Goal: Task Accomplishment & Management: Complete application form

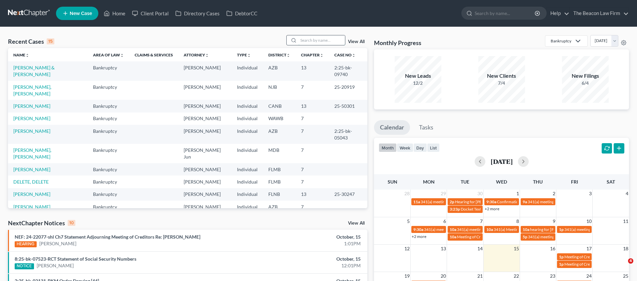
click at [303, 42] on input "search" at bounding box center [321, 40] width 47 height 10
type input "elser"
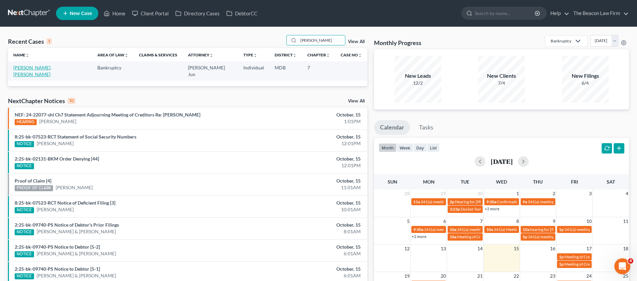
click at [29, 68] on link "Ruano Sosa, Elser" at bounding box center [32, 71] width 38 height 12
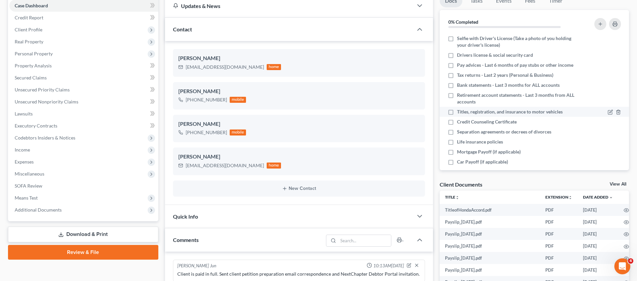
scroll to position [143, 0]
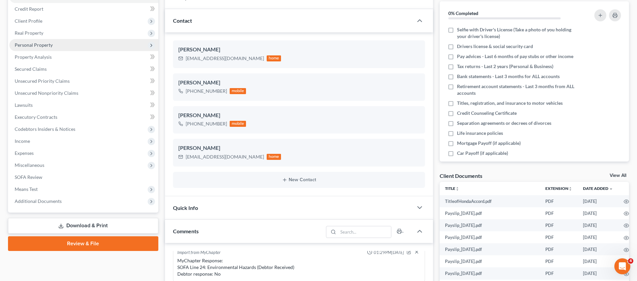
click at [38, 46] on span "Personal Property" at bounding box center [34, 45] width 38 height 6
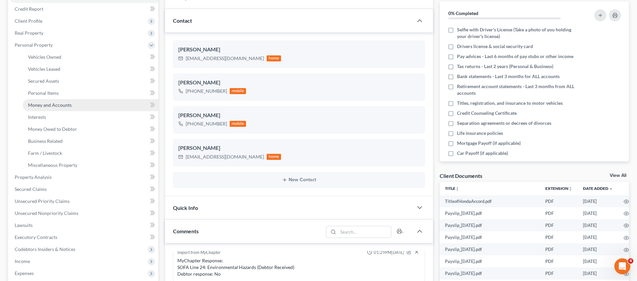
click at [48, 104] on span "Money and Accounts" at bounding box center [50, 105] width 44 height 6
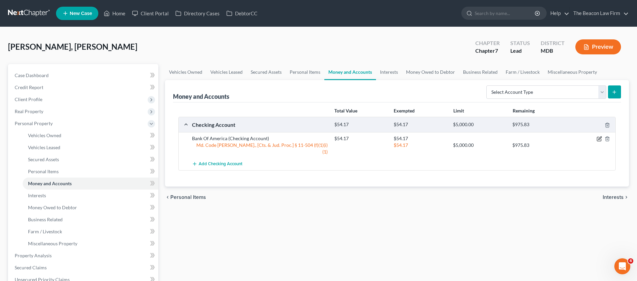
click at [598, 138] on icon "button" at bounding box center [598, 138] width 5 height 5
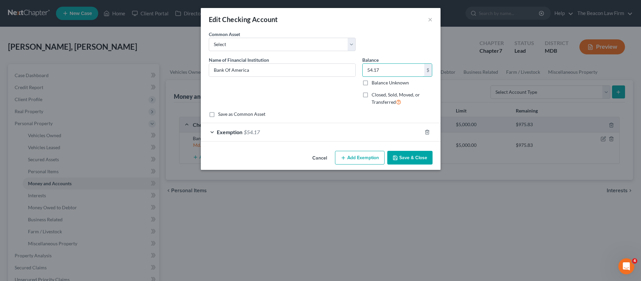
drag, startPoint x: 380, startPoint y: 69, endPoint x: 362, endPoint y: 69, distance: 18.3
click at [362, 69] on div "Balance 54.17 $ Balance Unknown Balance Undetermined 54.17 $ Balance Unknown Cl…" at bounding box center [397, 83] width 77 height 55
click at [385, 74] on input "960.37" at bounding box center [394, 70] width 62 height 13
drag, startPoint x: 385, startPoint y: 70, endPoint x: 363, endPoint y: 70, distance: 22.3
click at [363, 70] on input "960.37" at bounding box center [394, 70] width 62 height 13
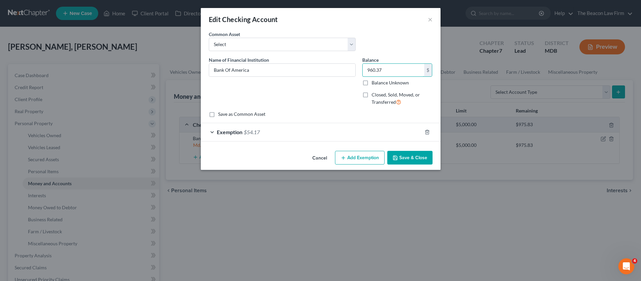
type input "960.37"
click at [382, 44] on div "Common Asset Select USAA Federal Savings Bank Bank Of America First Tennessee B…" at bounding box center [321, 44] width 231 height 26
click at [241, 130] on span "Exemption" at bounding box center [230, 132] width 26 height 6
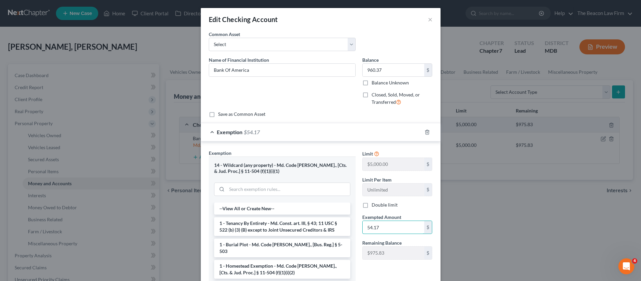
drag, startPoint x: 379, startPoint y: 224, endPoint x: 351, endPoint y: 225, distance: 28.3
click at [352, 225] on div "Exemption Set must be selected for CA. Exemption * 14 - Wildcard (any property)…" at bounding box center [321, 231] width 231 height 165
paste input "960.3"
type input "960.37"
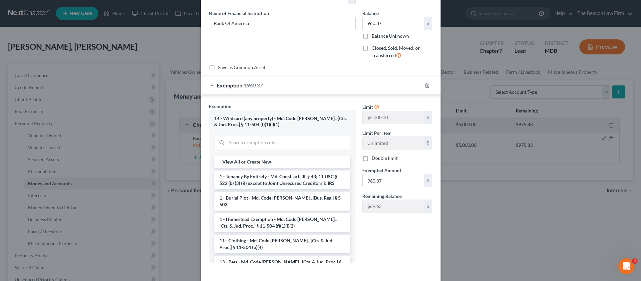
click at [421, 255] on div "Limit $5,000.00 $ Limit Per Item Unlimited $ Double limit Exempted Amount * 960…" at bounding box center [397, 185] width 77 height 165
click at [392, 85] on div "Exemption $960.37" at bounding box center [311, 85] width 221 height 18
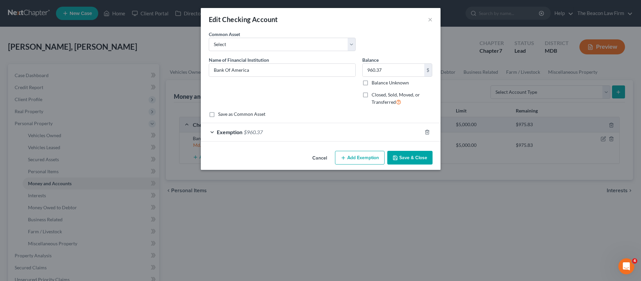
scroll to position [0, 0]
click at [403, 155] on button "Save & Close" at bounding box center [410, 158] width 45 height 14
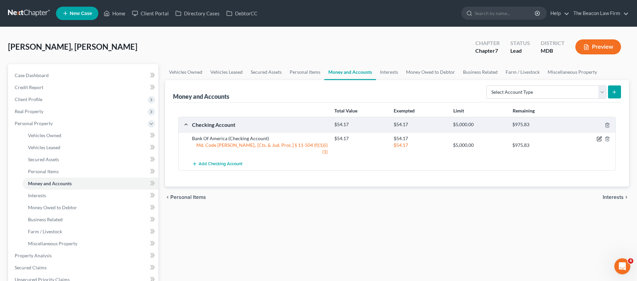
click at [598, 138] on icon "button" at bounding box center [598, 138] width 5 height 5
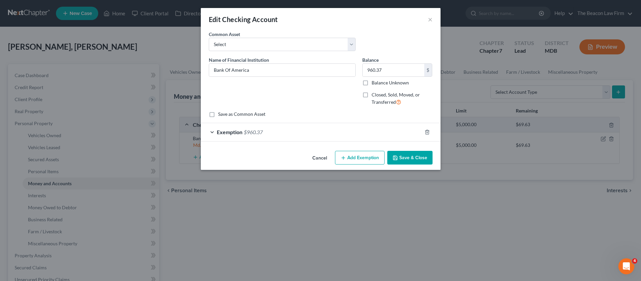
click at [432, 19] on button "×" at bounding box center [430, 19] width 5 height 8
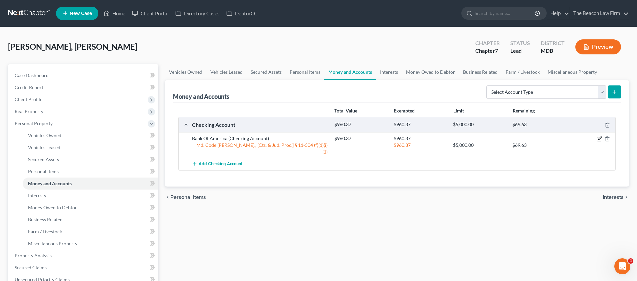
click at [601, 140] on icon "button" at bounding box center [598, 138] width 5 height 5
click at [598, 139] on icon "button" at bounding box center [598, 138] width 5 height 5
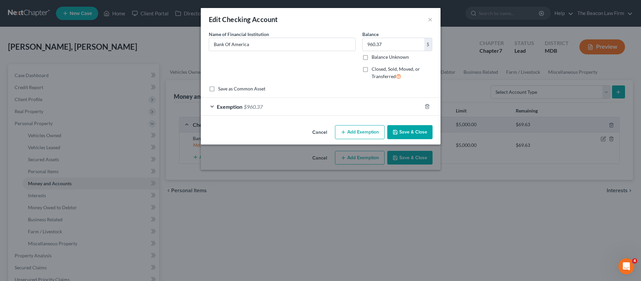
click at [224, 104] on span "Exemption" at bounding box center [230, 106] width 26 height 6
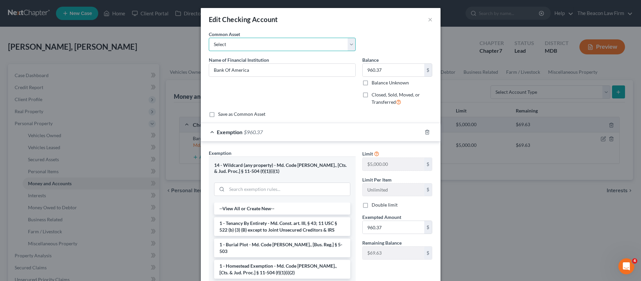
select select "1"
type input "968.30"
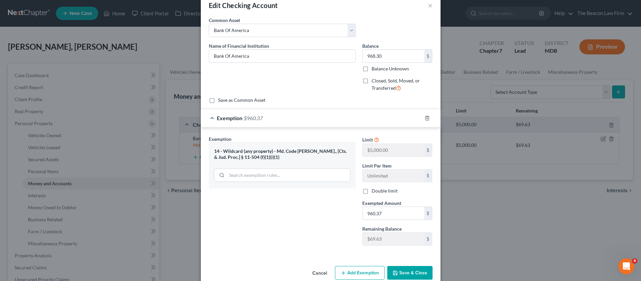
click at [407, 266] on button "Save & Close" at bounding box center [410, 273] width 45 height 14
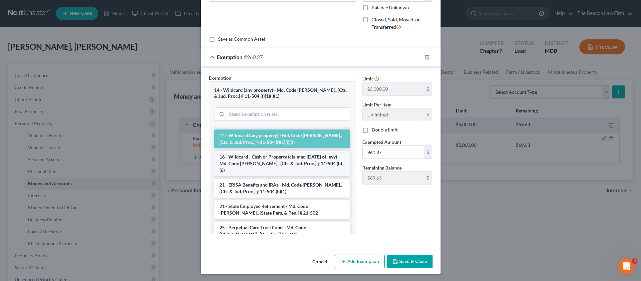
scroll to position [132, 0]
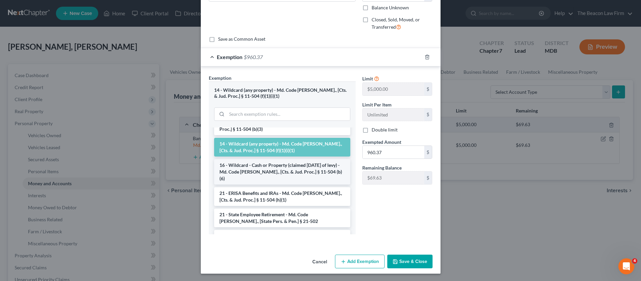
click at [321, 159] on li "16 - Wildcard - Cash or Property (claimed within Thirty Days of levy) - Md. Cod…" at bounding box center [282, 171] width 136 height 25
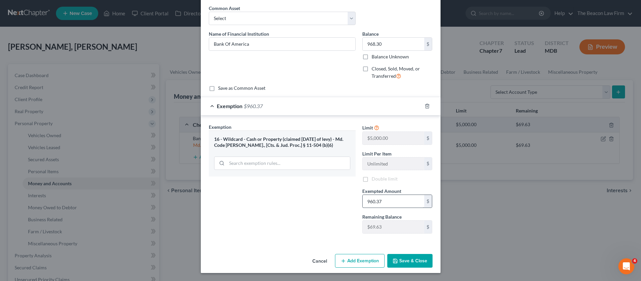
scroll to position [26, 0]
drag, startPoint x: 414, startPoint y: 263, endPoint x: 460, endPoint y: 220, distance: 62.9
click at [460, 220] on div "Edit Checking Account × An exemption set must first be selected from the Filing…" at bounding box center [320, 140] width 641 height 281
click at [374, 128] on icon at bounding box center [376, 127] width 5 height 6
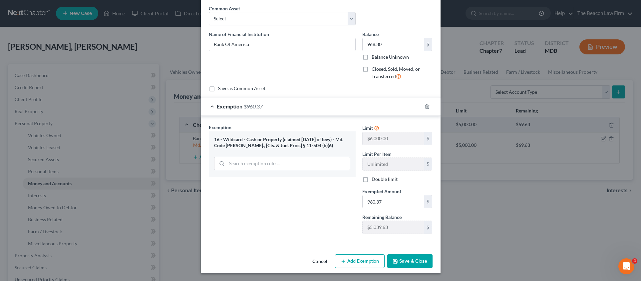
click at [409, 261] on button "Save & Close" at bounding box center [410, 261] width 45 height 14
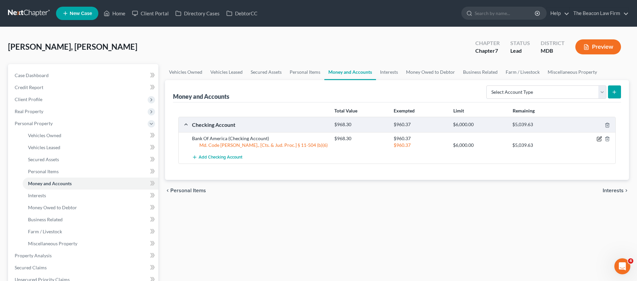
click at [600, 138] on icon "button" at bounding box center [598, 138] width 5 height 5
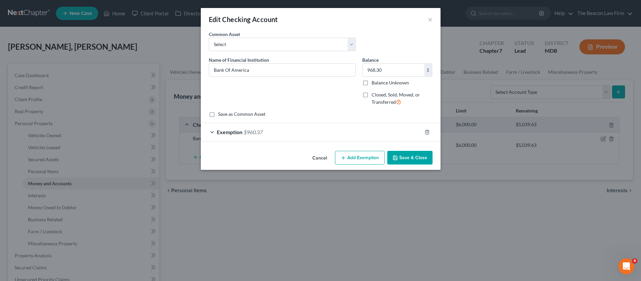
click at [259, 130] on span "$960.37" at bounding box center [253, 132] width 19 height 6
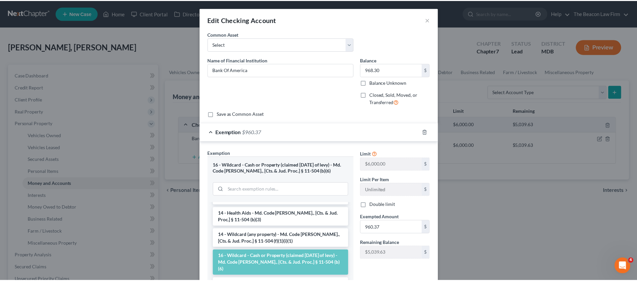
scroll to position [75, 0]
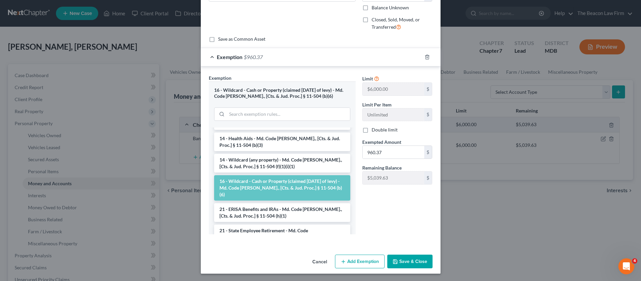
click at [420, 260] on button "Save & Close" at bounding box center [410, 261] width 45 height 14
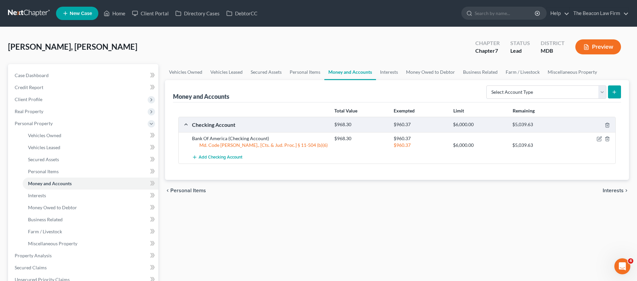
scroll to position [144, 0]
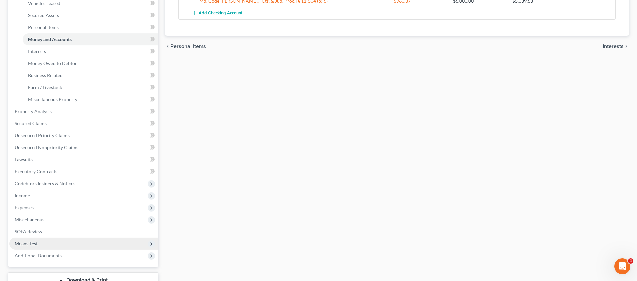
click at [37, 240] on span "Means Test" at bounding box center [26, 243] width 23 height 6
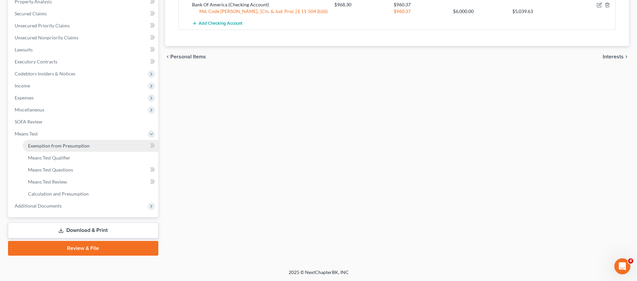
click at [69, 145] on span "Exemption from Presumption" at bounding box center [59, 146] width 62 height 6
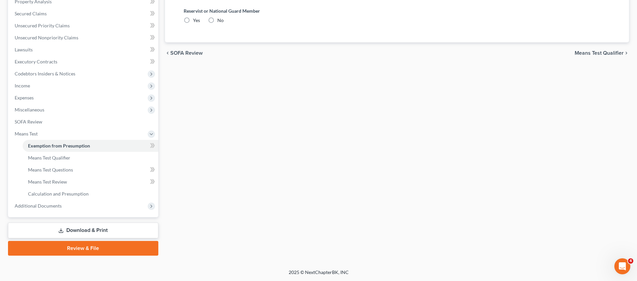
radio input "true"
click at [217, 24] on label "No" at bounding box center [220, 20] width 6 height 7
click at [220, 21] on input "No" at bounding box center [222, 19] width 4 height 4
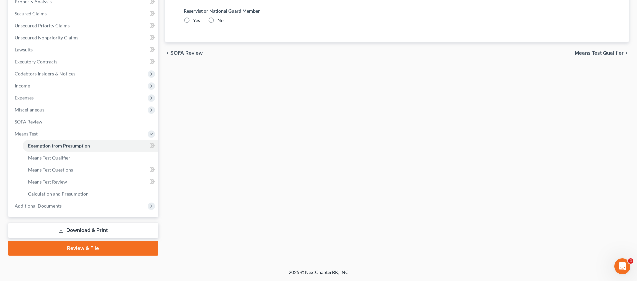
radio input "true"
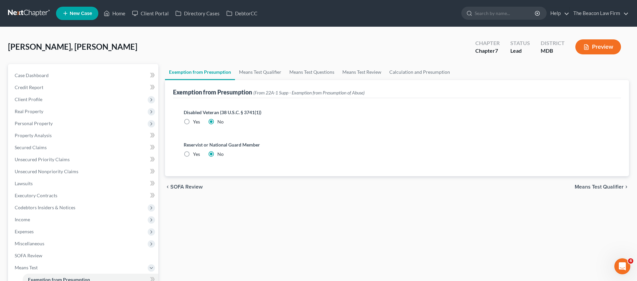
click at [599, 186] on span "Means Test Qualifier" at bounding box center [599, 186] width 49 height 5
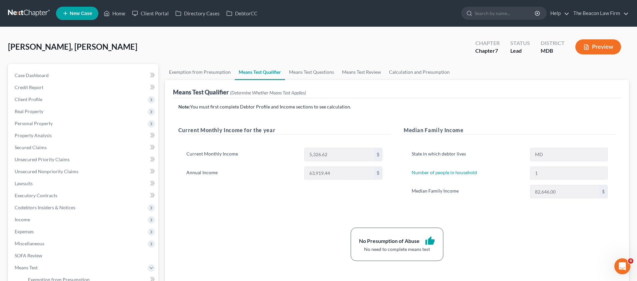
scroll to position [85, 0]
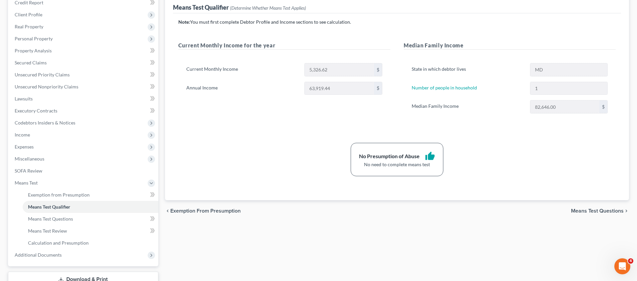
drag, startPoint x: 637, startPoint y: 110, endPoint x: 638, endPoint y: 100, distance: 10.1
click at [636, 100] on html "Home New Case Client Portal Directory Cases DebtorCC The Beacon Law Firm [PERSO…" at bounding box center [318, 122] width 637 height 414
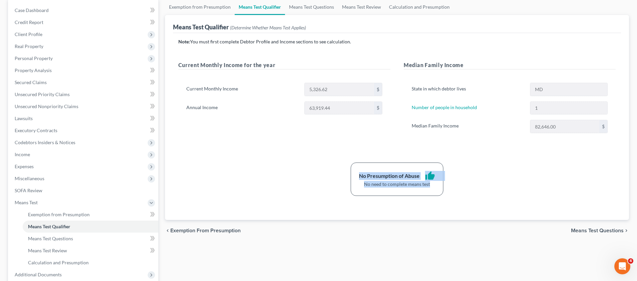
click at [584, 45] on p "Note: You must first complete Debtor Profile and Income sections to see calcula…" at bounding box center [396, 41] width 437 height 7
click at [636, 70] on html "Home New Case Client Portal Directory Cases DebtorCC The Beacon Law Firm [PERSO…" at bounding box center [318, 142] width 637 height 414
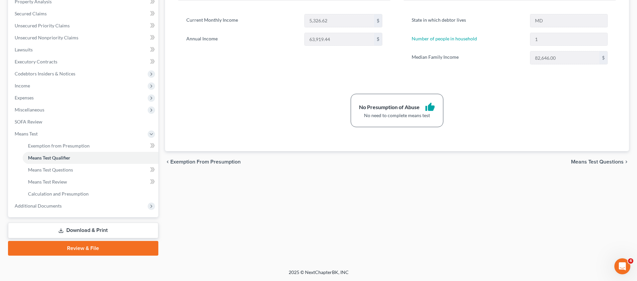
click at [93, 230] on link "Download & Print" at bounding box center [83, 230] width 150 height 16
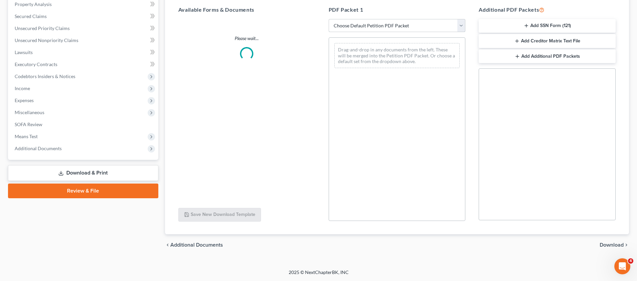
select select "0"
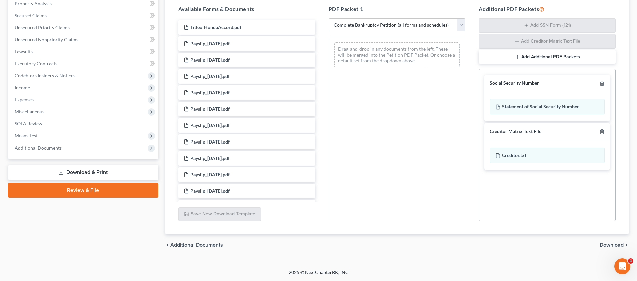
scroll to position [87, 0]
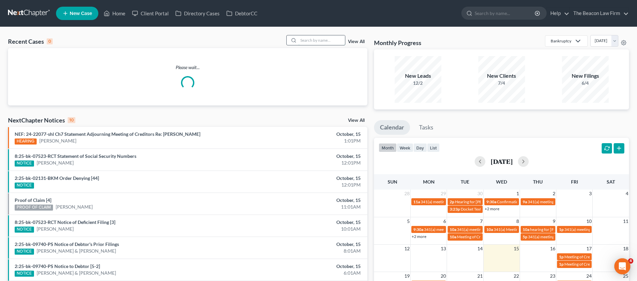
click at [317, 40] on input "search" at bounding box center [321, 40] width 47 height 10
type input "elser"
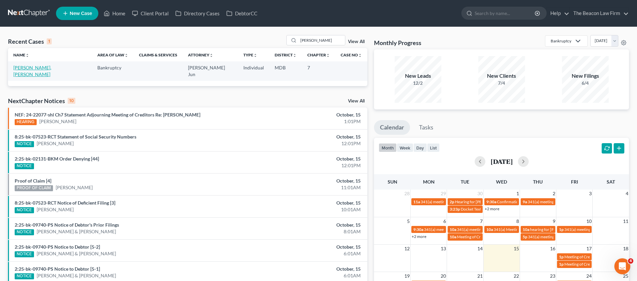
click at [29, 66] on link "Ruano Sosa, Elser" at bounding box center [32, 71] width 38 height 12
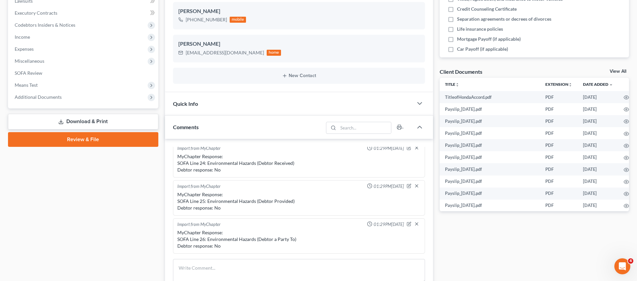
scroll to position [187, 0]
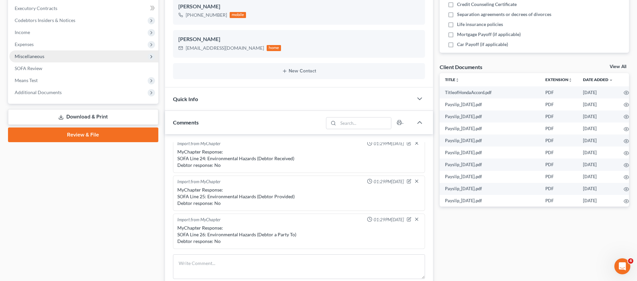
click at [32, 57] on span "Miscellaneous" at bounding box center [30, 56] width 30 height 6
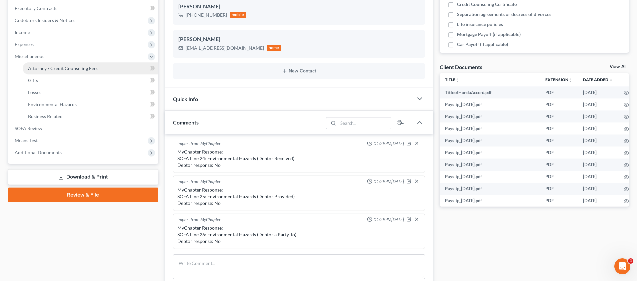
click at [54, 69] on span "Attorney / Credit Counseling Fees" at bounding box center [63, 68] width 70 height 6
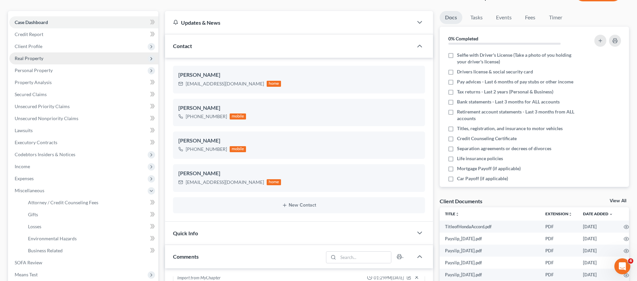
select select "18"
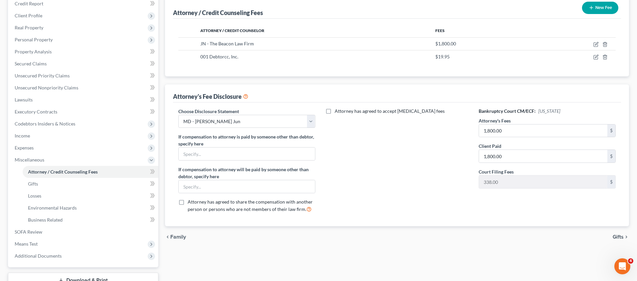
scroll to position [134, 0]
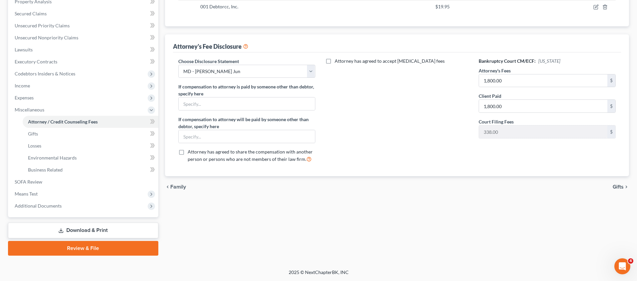
drag, startPoint x: 636, startPoint y: 163, endPoint x: 640, endPoint y: 147, distance: 16.3
click at [637, 147] on html "Home New Case Client Portal Directory Cases DebtorCC The Beacon Law Firm [PERSO…" at bounding box center [318, 73] width 637 height 414
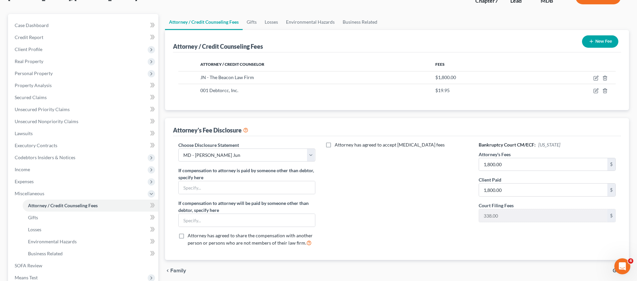
scroll to position [48, 0]
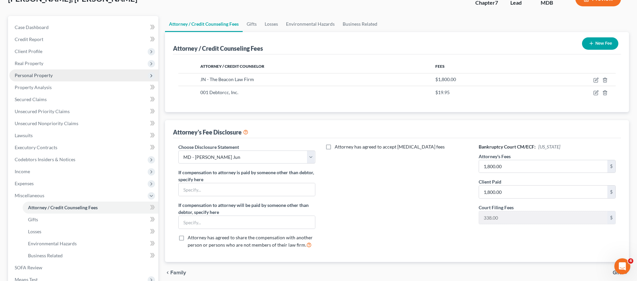
click at [36, 74] on span "Personal Property" at bounding box center [34, 75] width 38 height 6
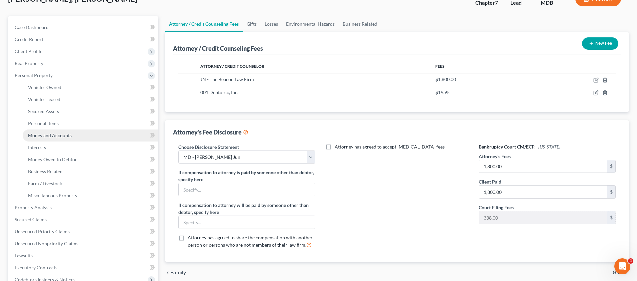
click at [50, 138] on link "Money and Accounts" at bounding box center [91, 135] width 136 height 12
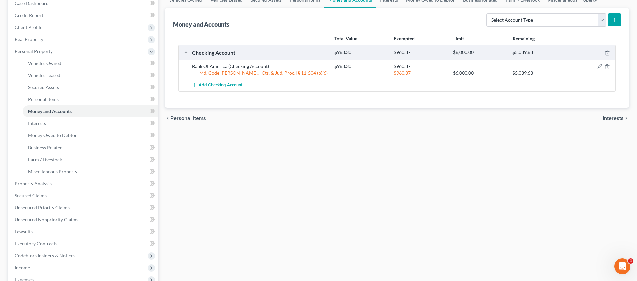
scroll to position [71, 0]
click at [600, 65] on div at bounding box center [592, 67] width 47 height 7
click at [600, 66] on icon "button" at bounding box center [598, 67] width 5 height 5
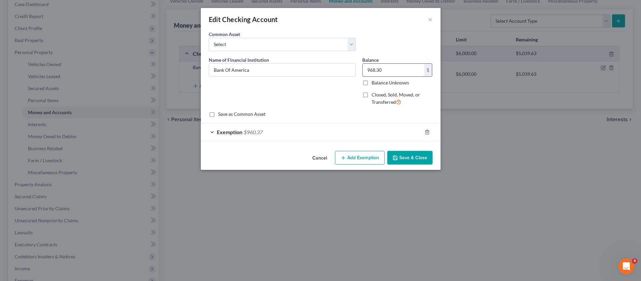
click at [390, 71] on input "968.30" at bounding box center [394, 70] width 62 height 13
drag, startPoint x: 381, startPoint y: 70, endPoint x: 374, endPoint y: 70, distance: 7.0
click at [374, 70] on input "968.30" at bounding box center [394, 70] width 62 height 13
type input "960.37"
click at [408, 155] on button "Save & Close" at bounding box center [410, 158] width 45 height 14
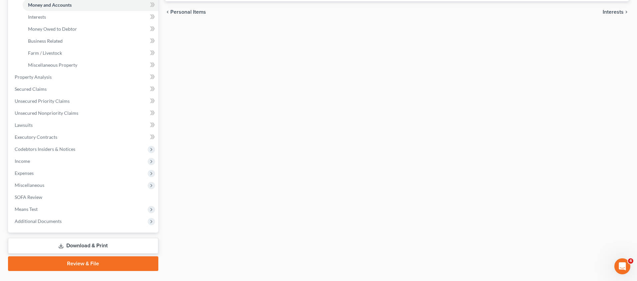
scroll to position [194, 0]
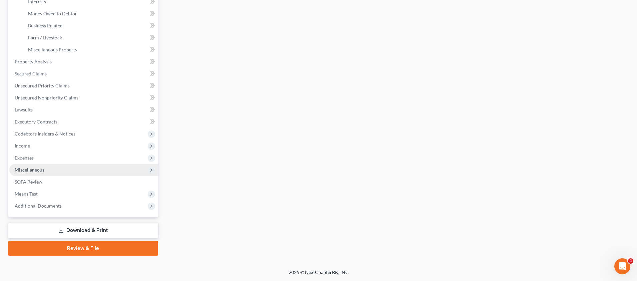
click at [31, 168] on span "Miscellaneous" at bounding box center [30, 170] width 30 height 6
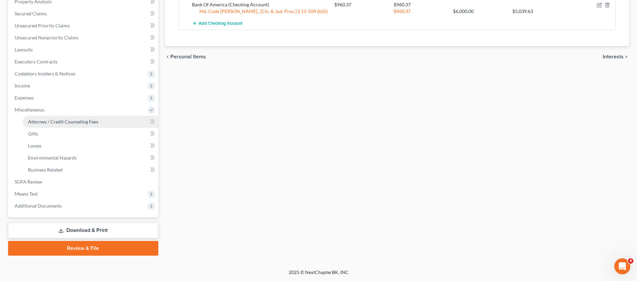
click at [53, 119] on span "Attorney / Credit Counseling Fees" at bounding box center [63, 122] width 70 height 6
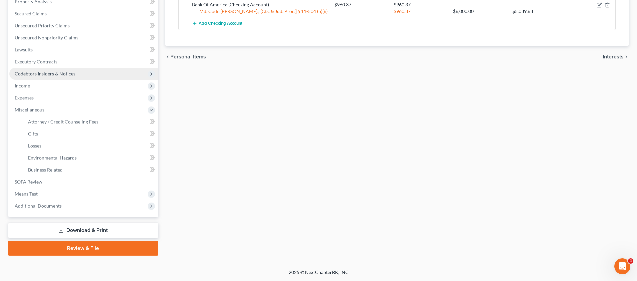
select select "18"
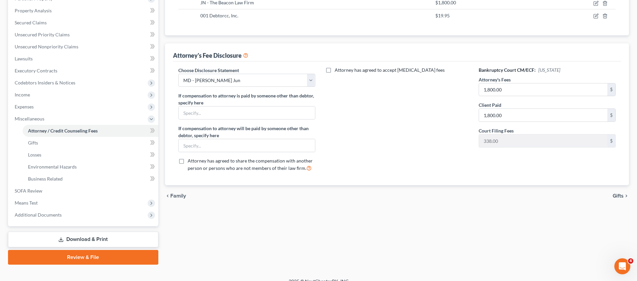
click at [622, 196] on span "Gifts" at bounding box center [617, 195] width 11 height 5
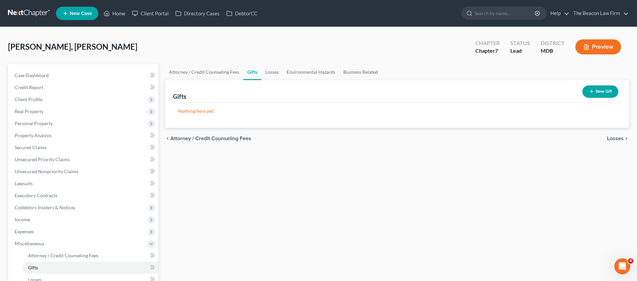
click at [613, 137] on span "Losses" at bounding box center [615, 138] width 17 height 5
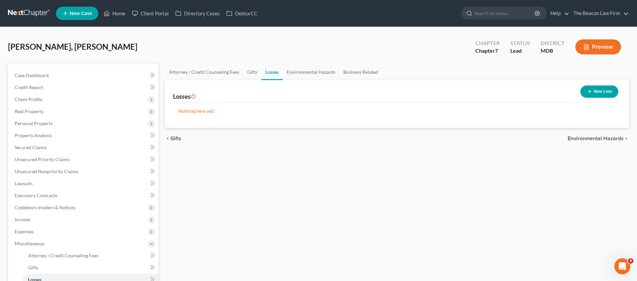
click at [614, 136] on span "Environmental Hazards" at bounding box center [596, 138] width 56 height 5
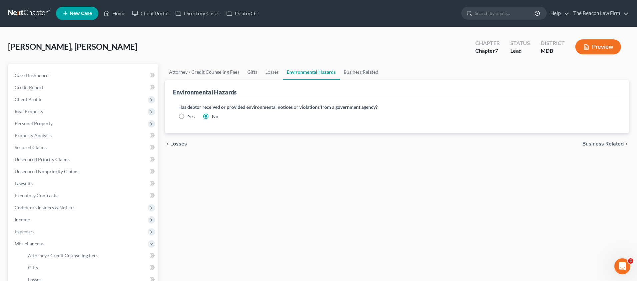
click at [609, 142] on span "Business Related" at bounding box center [602, 143] width 41 height 5
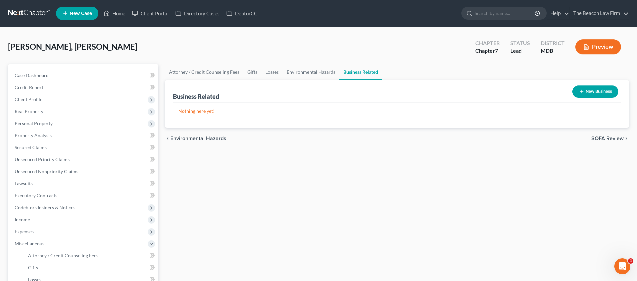
click at [610, 140] on span "SOFA Review" at bounding box center [607, 138] width 32 height 5
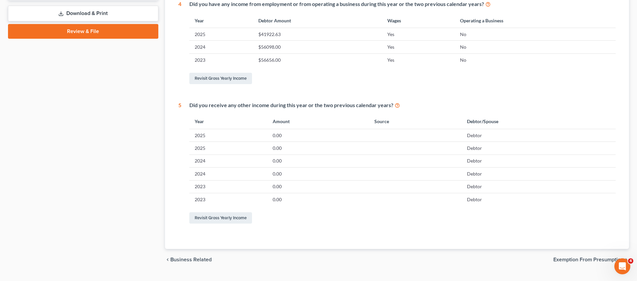
scroll to position [288, 0]
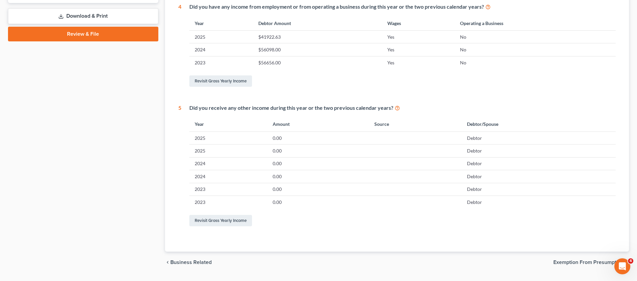
click at [396, 107] on icon at bounding box center [397, 107] width 5 height 6
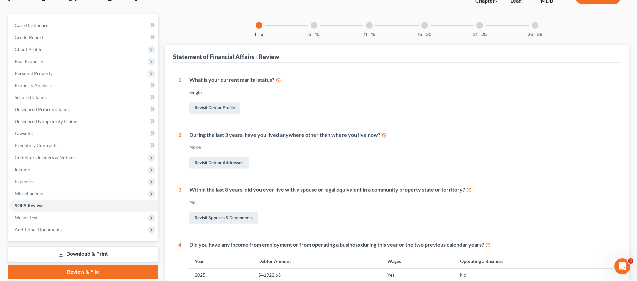
scroll to position [51, 0]
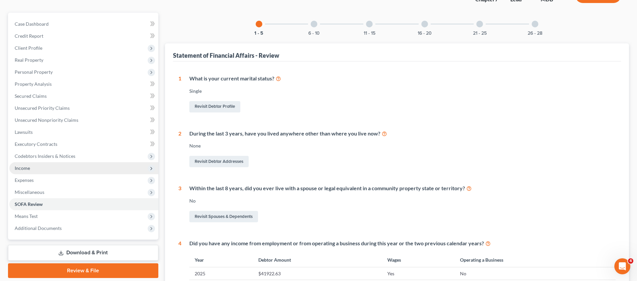
click at [26, 167] on span "Income" at bounding box center [22, 168] width 15 height 6
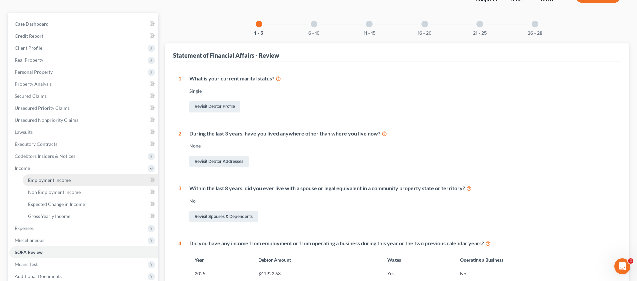
click at [53, 178] on span "Employment Income" at bounding box center [49, 180] width 43 height 6
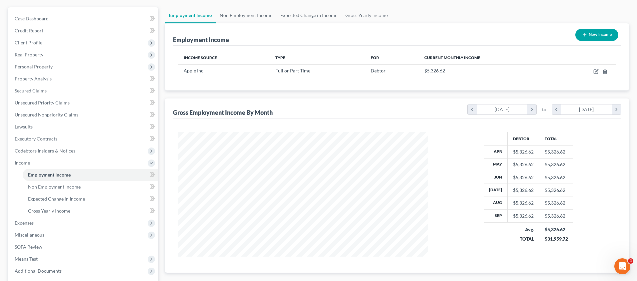
scroll to position [57, 0]
click at [366, 17] on link "Gross Yearly Income" at bounding box center [366, 15] width 50 height 16
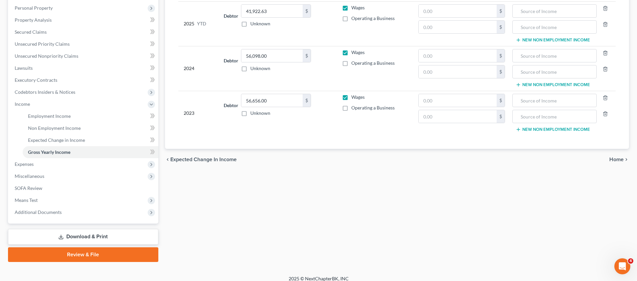
scroll to position [122, 0]
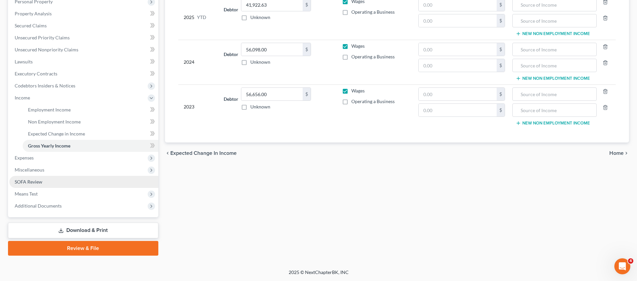
click at [38, 184] on span "SOFA Review" at bounding box center [29, 182] width 28 height 6
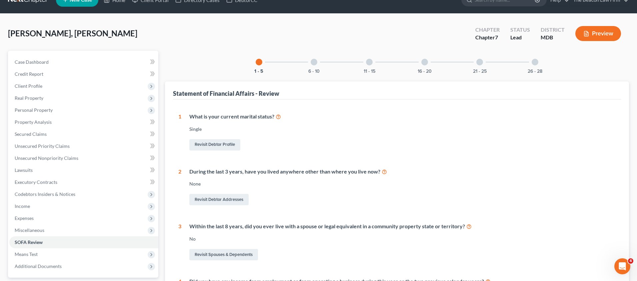
scroll to position [6, 0]
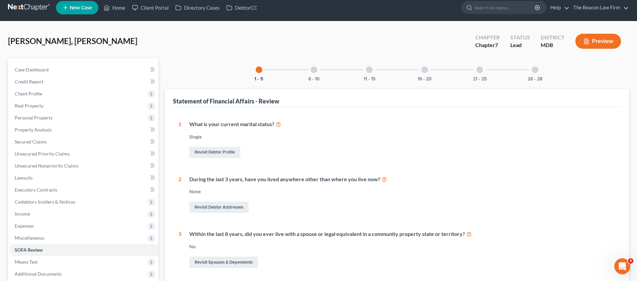
click at [313, 70] on div at bounding box center [314, 69] width 7 height 7
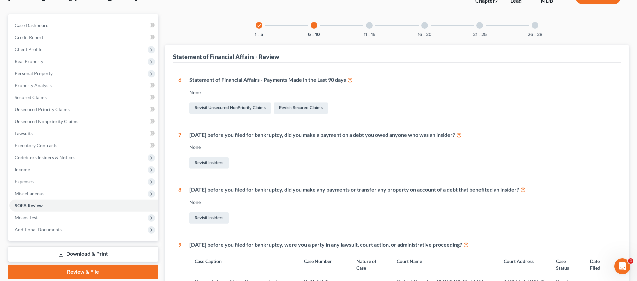
scroll to position [0, 0]
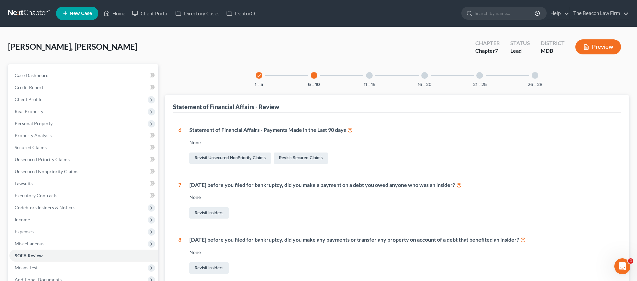
click at [368, 73] on div at bounding box center [369, 75] width 7 height 7
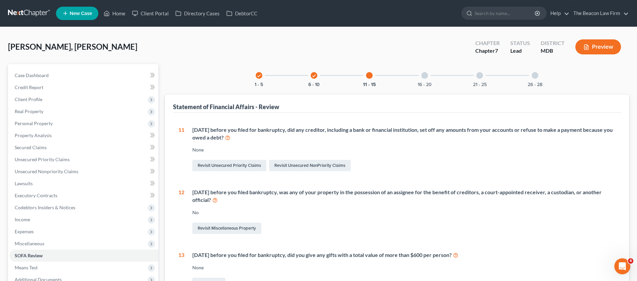
click at [425, 74] on div at bounding box center [424, 75] width 7 height 7
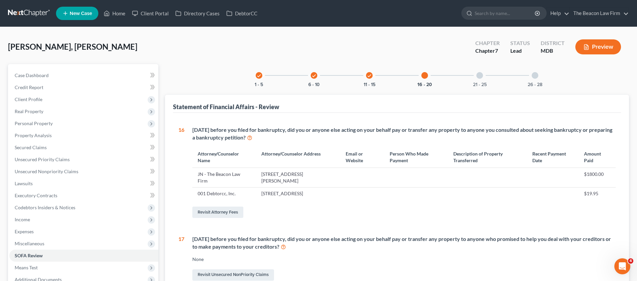
click at [480, 76] on div at bounding box center [479, 75] width 7 height 7
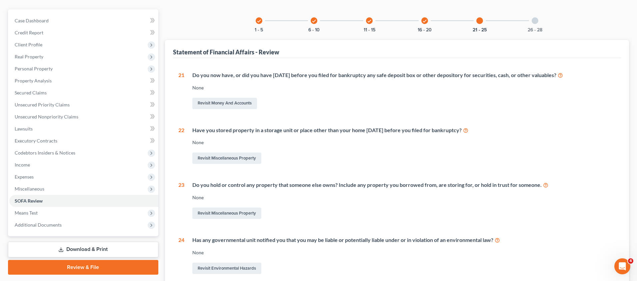
scroll to position [18, 0]
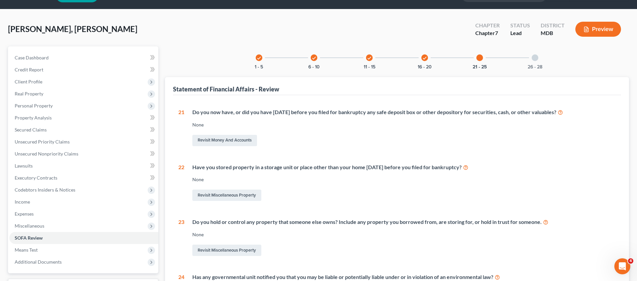
click at [535, 58] on div at bounding box center [535, 57] width 7 height 7
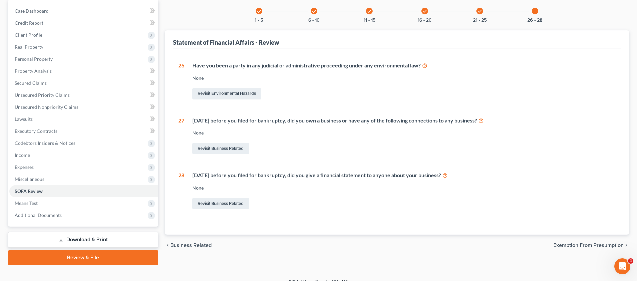
scroll to position [74, 0]
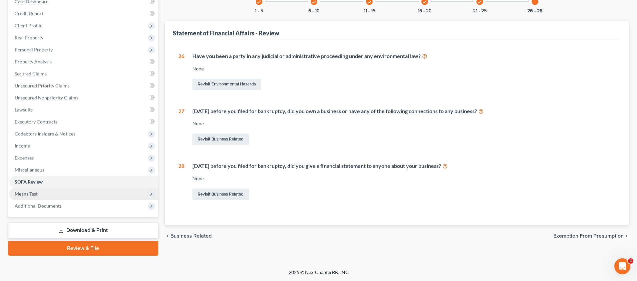
click at [34, 192] on span "Means Test" at bounding box center [26, 194] width 23 height 6
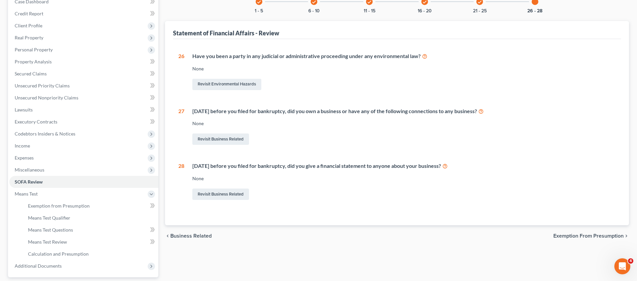
click at [480, 4] on icon "check" at bounding box center [479, 2] width 5 height 5
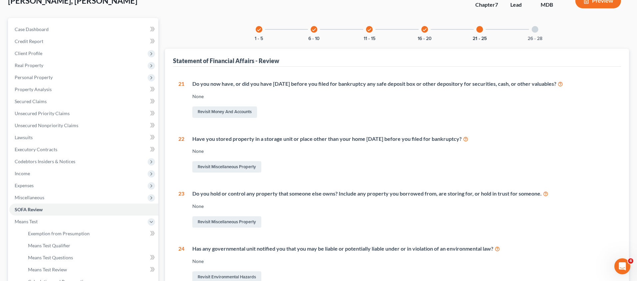
scroll to position [45, 0]
click at [535, 32] on div at bounding box center [535, 30] width 7 height 7
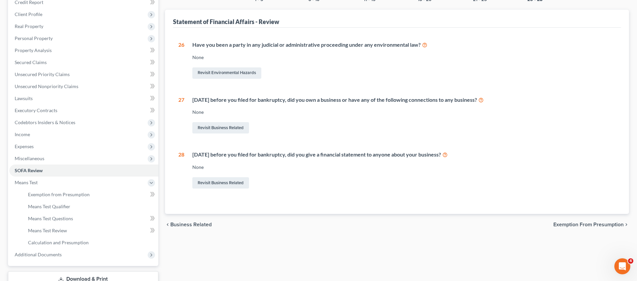
scroll to position [104, 0]
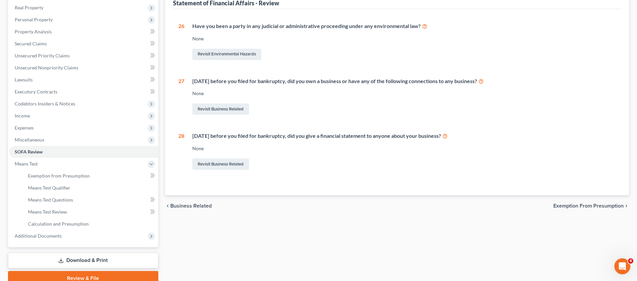
click at [576, 204] on span "Exemption from Presumption" at bounding box center [588, 205] width 70 height 5
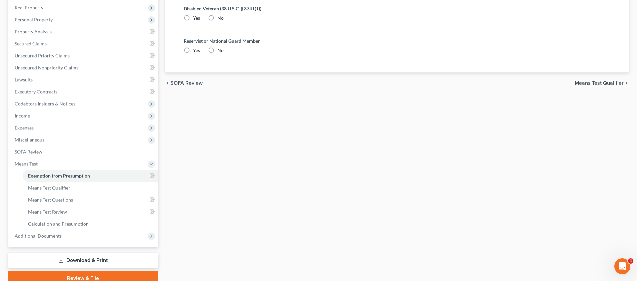
radio input "true"
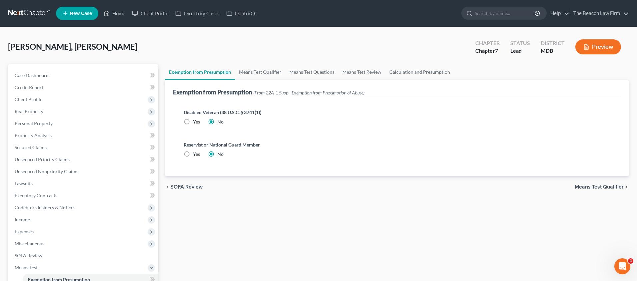
click at [612, 188] on span "Means Test Qualifier" at bounding box center [599, 186] width 49 height 5
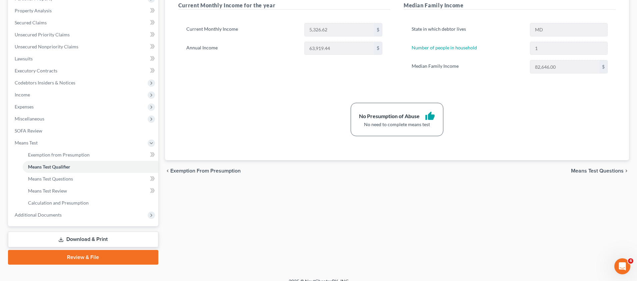
scroll to position [134, 0]
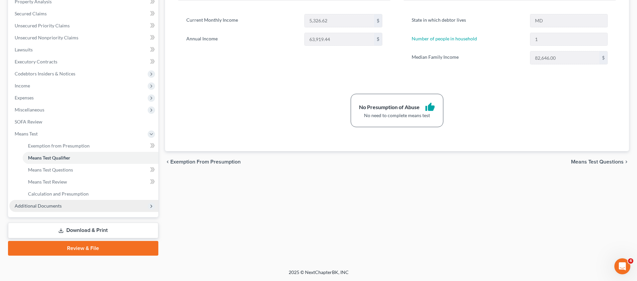
click at [50, 205] on span "Additional Documents" at bounding box center [38, 206] width 47 height 6
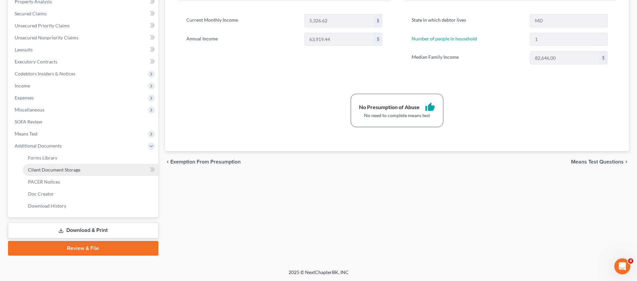
click at [61, 168] on span "Client Document Storage" at bounding box center [54, 170] width 52 height 6
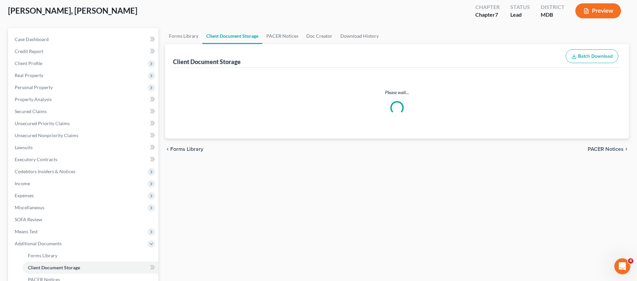
scroll to position [0, 0]
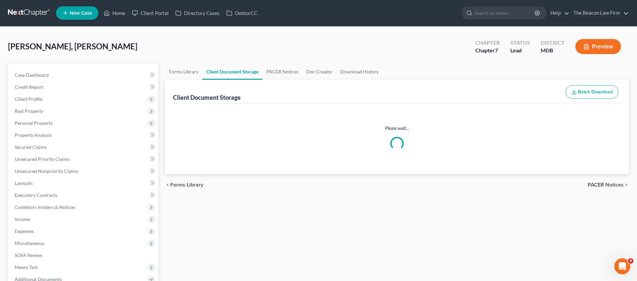
select select "14"
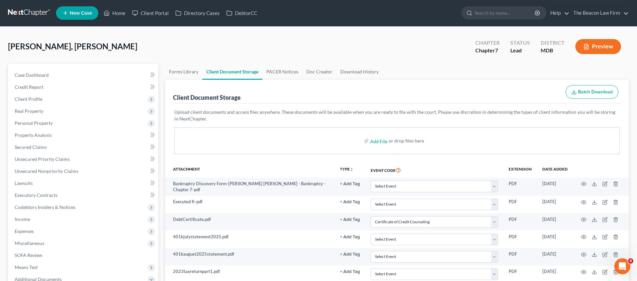
scroll to position [0, 0]
drag, startPoint x: 636, startPoint y: 67, endPoint x: 639, endPoint y: 72, distance: 5.7
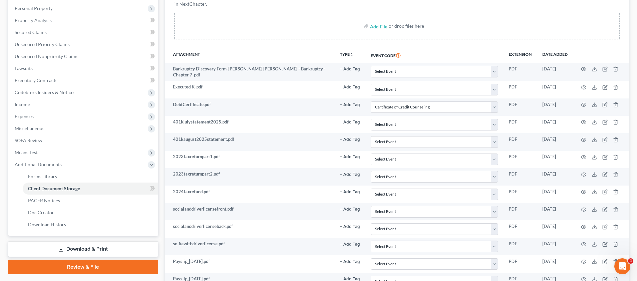
scroll to position [124, 0]
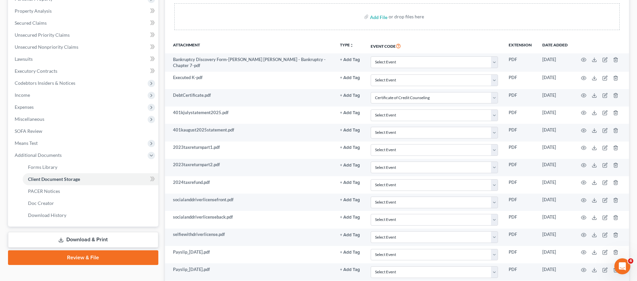
click at [69, 237] on link "Download & Print" at bounding box center [83, 240] width 150 height 16
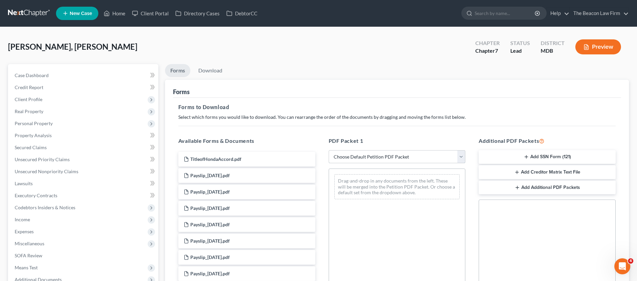
select select "0"
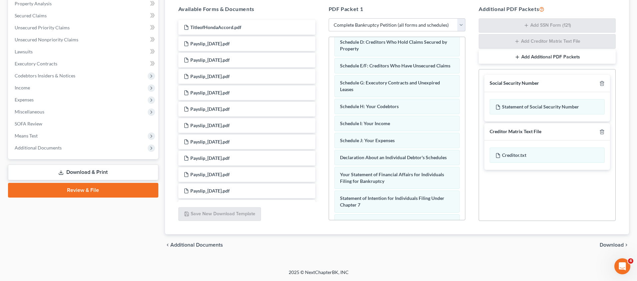
scroll to position [212, 0]
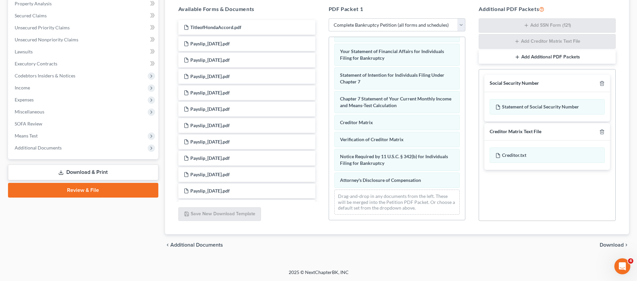
click at [614, 243] on span "Download" at bounding box center [611, 244] width 24 height 5
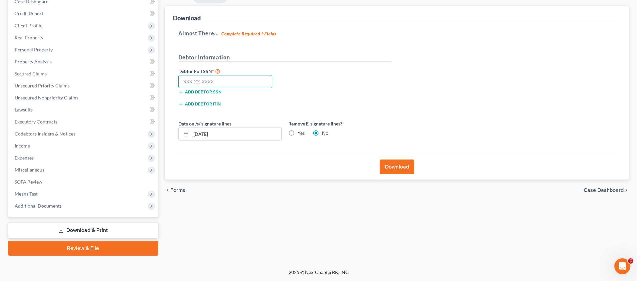
click at [200, 80] on input "text" at bounding box center [225, 81] width 94 height 13
type input "9"
type input "877-44-4948"
click at [394, 168] on button "Download" at bounding box center [397, 166] width 35 height 15
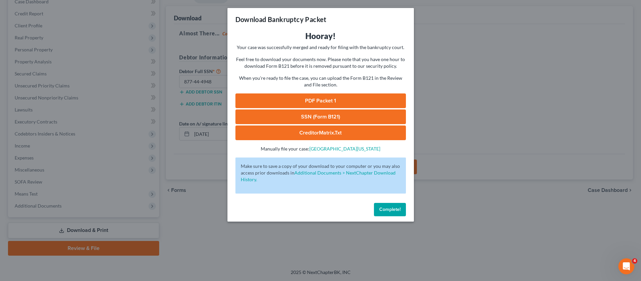
click at [333, 100] on link "PDF Packet 1" at bounding box center [321, 100] width 171 height 15
click at [337, 119] on link "SSN (Form B121)" at bounding box center [321, 116] width 171 height 15
click at [389, 209] on span "Complete!" at bounding box center [390, 209] width 21 height 6
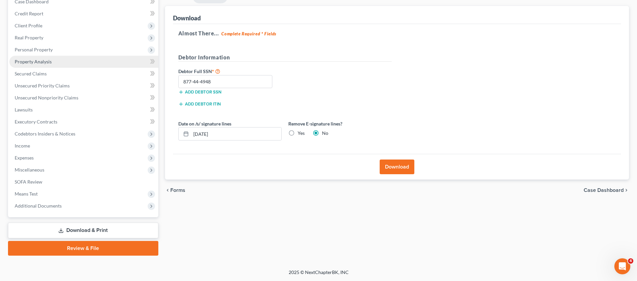
click at [36, 61] on span "Property Analysis" at bounding box center [33, 62] width 37 height 6
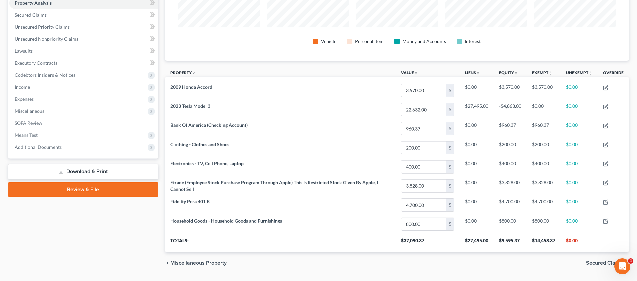
scroll to position [150, 0]
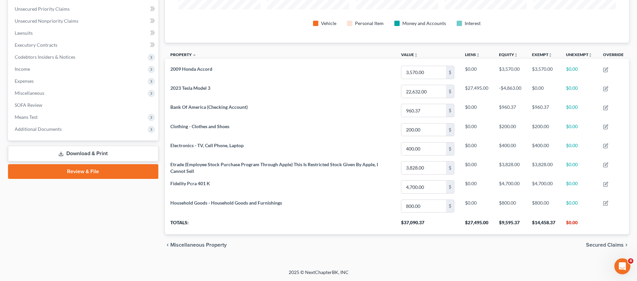
click at [97, 171] on link "Review & File" at bounding box center [83, 171] width 150 height 15
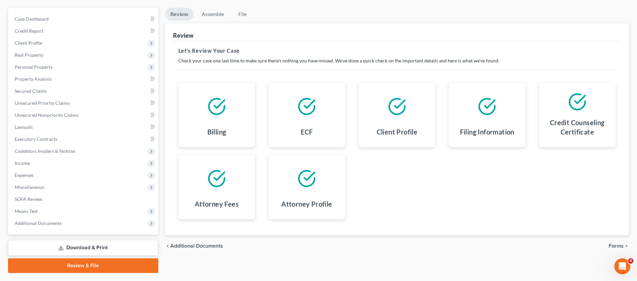
scroll to position [74, 0]
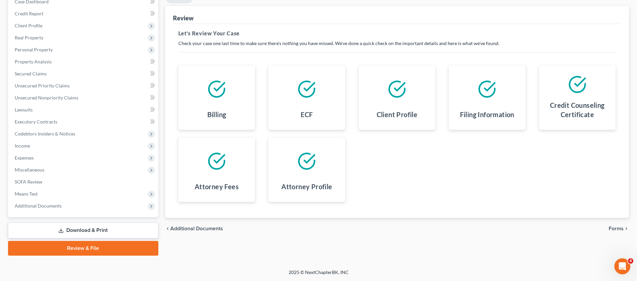
click at [617, 227] on span "Forms" at bounding box center [615, 228] width 15 height 5
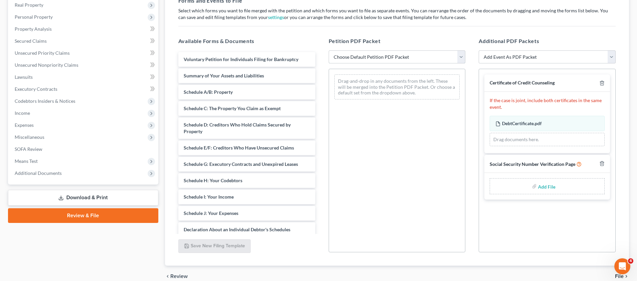
scroll to position [103, 0]
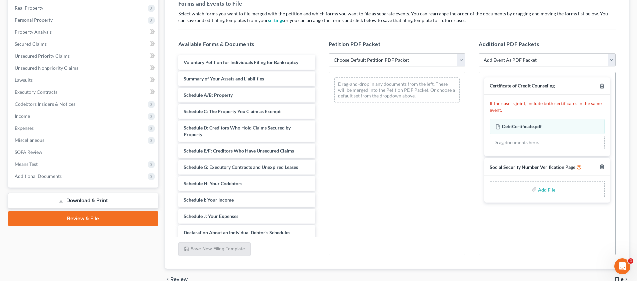
click at [431, 59] on select "Choose Default Petition PDF Packet Emergency Filing (Voluntary Petition and Cre…" at bounding box center [397, 59] width 137 height 13
click at [457, 41] on h5 "Petition PDF Packet" at bounding box center [397, 44] width 137 height 8
click at [430, 66] on div "Petition PDF Packet Choose Default Petition PDF Packet Emergency Filing (Volunt…" at bounding box center [397, 148] width 150 height 226
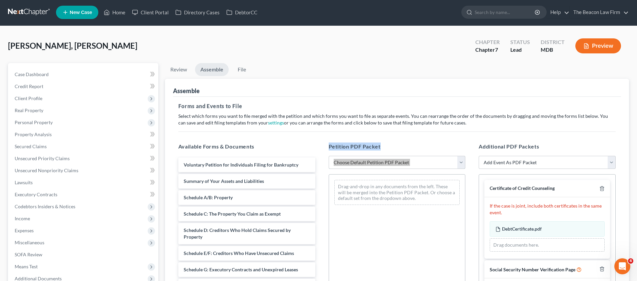
scroll to position [0, 0]
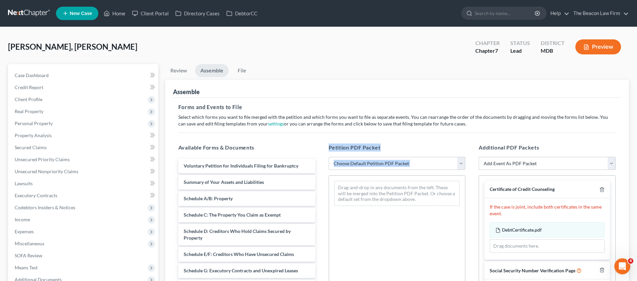
click at [215, 73] on link "Assemble" at bounding box center [212, 70] width 34 height 13
click at [184, 72] on link "Review" at bounding box center [178, 70] width 27 height 13
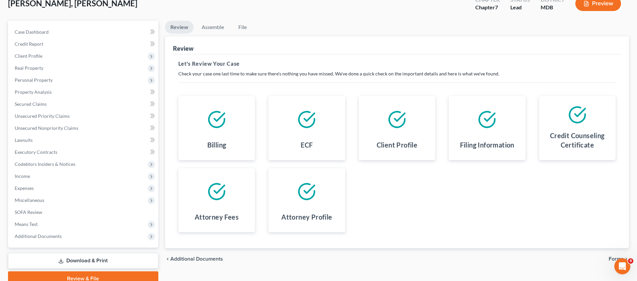
scroll to position [74, 0]
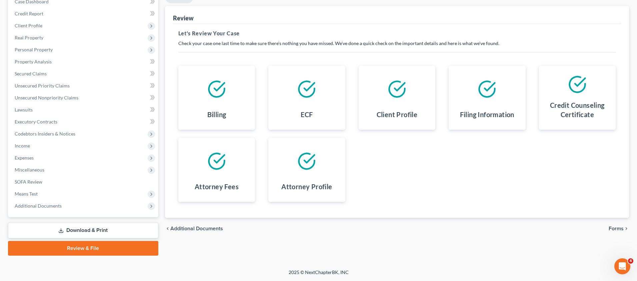
click at [616, 230] on span "Forms" at bounding box center [615, 228] width 15 height 5
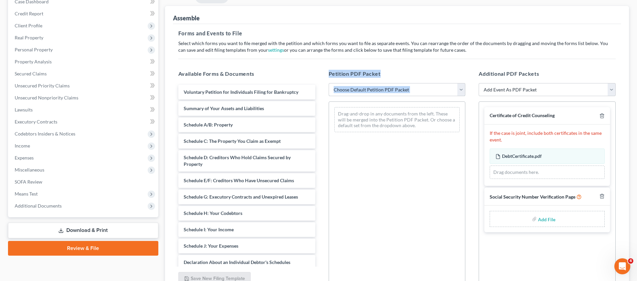
select select "1"
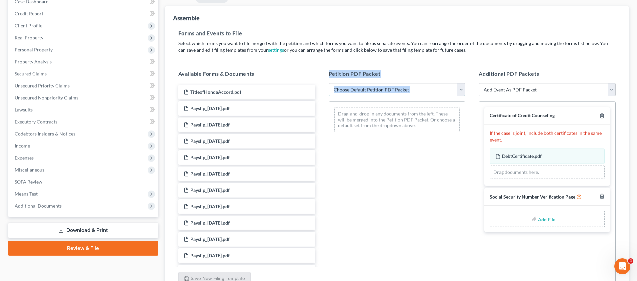
select select "1"
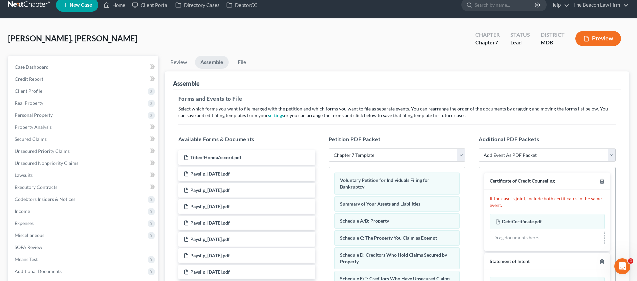
scroll to position [0, 0]
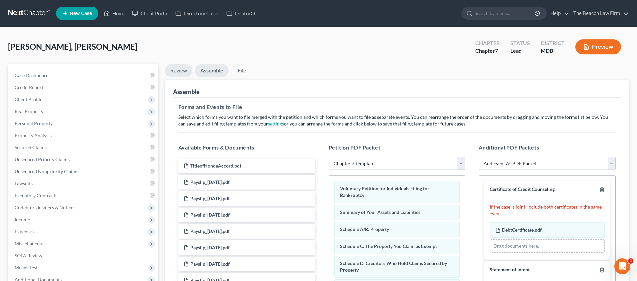
click at [176, 69] on link "Review" at bounding box center [178, 70] width 27 height 13
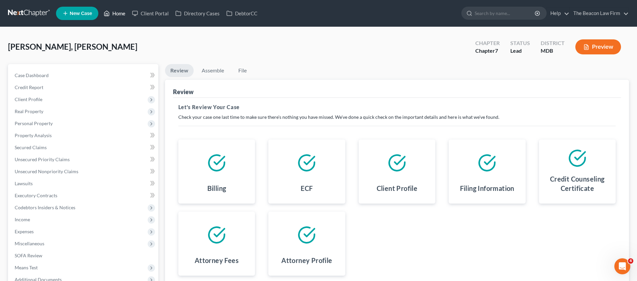
click at [119, 14] on link "Home" at bounding box center [114, 13] width 28 height 12
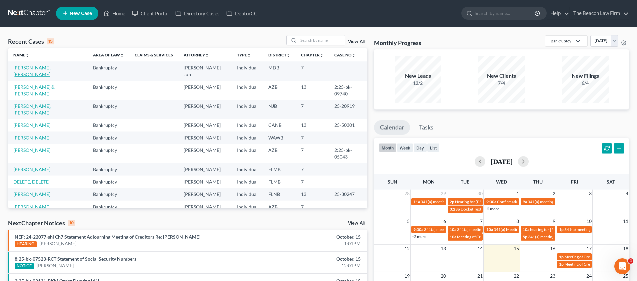
click at [37, 69] on link "[PERSON_NAME], [PERSON_NAME]" at bounding box center [32, 71] width 38 height 12
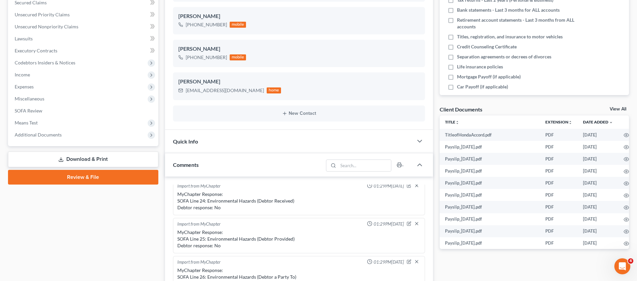
scroll to position [185, 0]
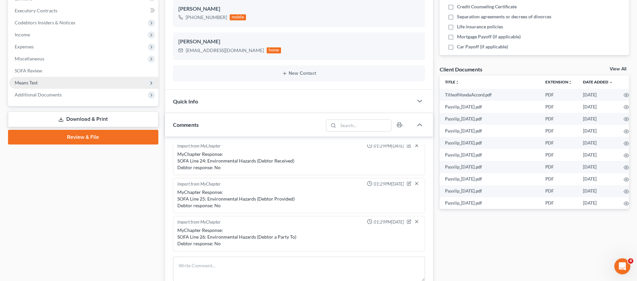
click at [27, 84] on span "Means Test" at bounding box center [26, 83] width 23 height 6
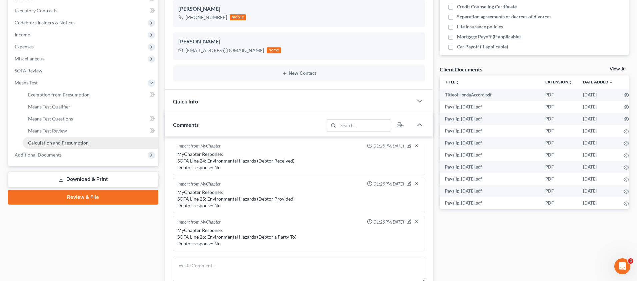
click at [59, 143] on span "Calculation and Presumption" at bounding box center [58, 143] width 61 height 6
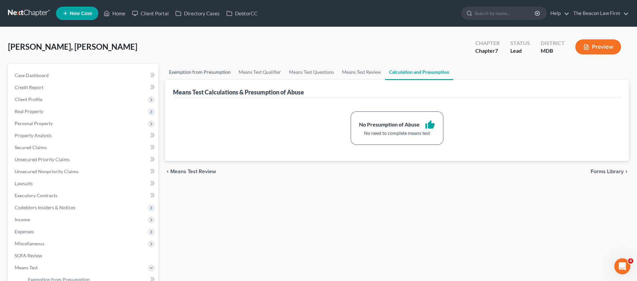
click at [212, 73] on link "Exemption from Presumption" at bounding box center [200, 72] width 70 height 16
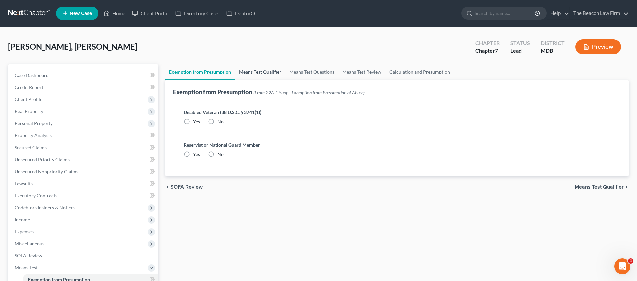
radio input "true"
click at [250, 72] on link "Means Test Qualifier" at bounding box center [260, 72] width 50 height 16
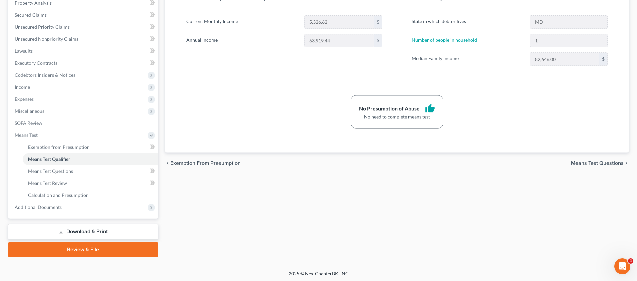
scroll to position [129, 0]
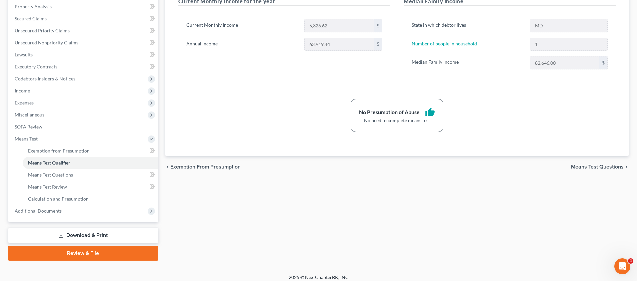
click at [64, 235] on link "Download & Print" at bounding box center [83, 235] width 150 height 16
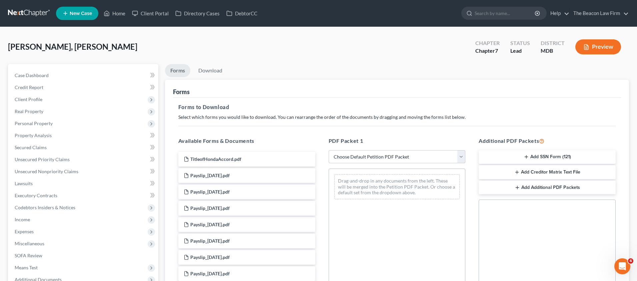
select select "0"
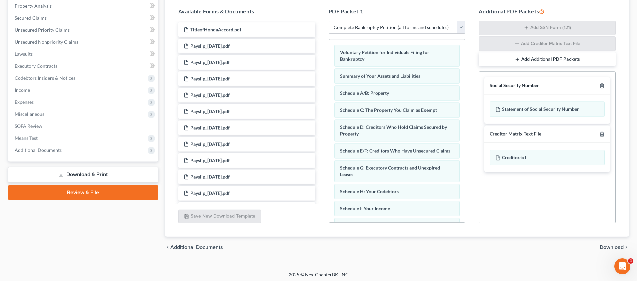
scroll to position [132, 0]
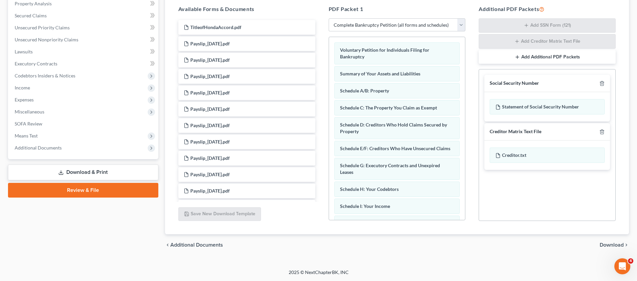
click at [608, 244] on span "Download" at bounding box center [611, 244] width 24 height 5
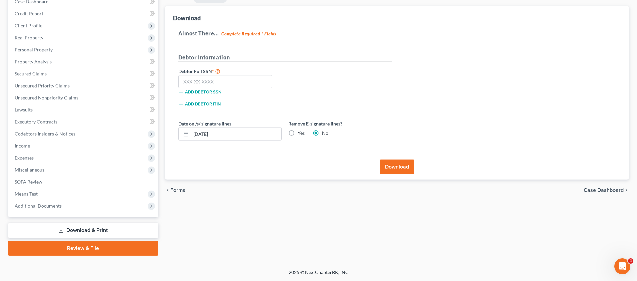
scroll to position [74, 0]
click at [193, 82] on input "text" at bounding box center [225, 81] width 94 height 13
type input "877-44-4948"
click at [391, 164] on button "Download" at bounding box center [397, 166] width 35 height 15
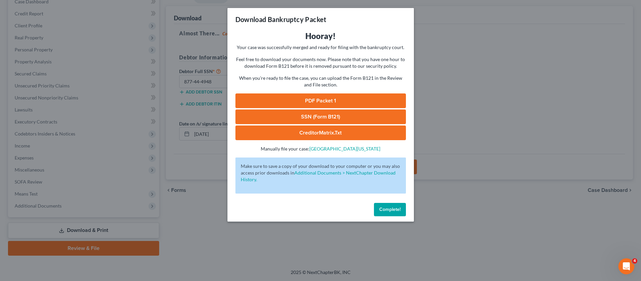
click at [388, 209] on span "Complete!" at bounding box center [390, 209] width 21 height 6
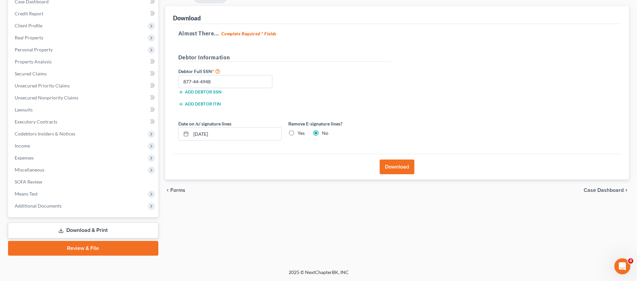
click at [387, 168] on button "Download" at bounding box center [397, 166] width 35 height 15
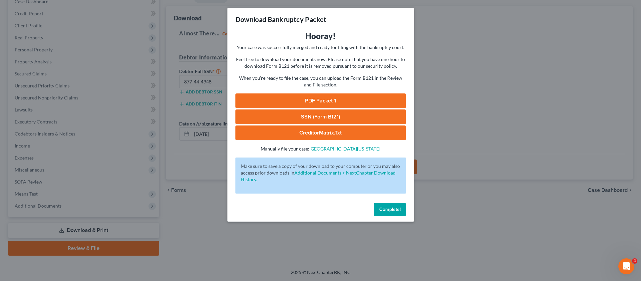
click at [392, 209] on span "Complete!" at bounding box center [390, 209] width 21 height 6
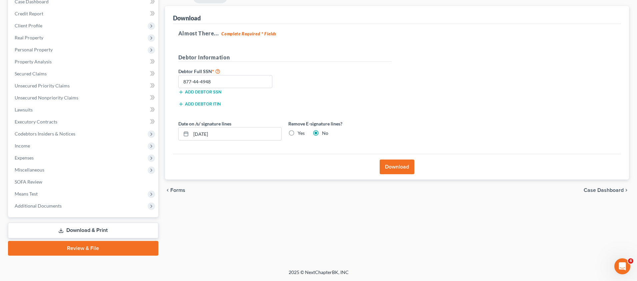
click at [110, 245] on link "Review & File" at bounding box center [83, 248] width 150 height 15
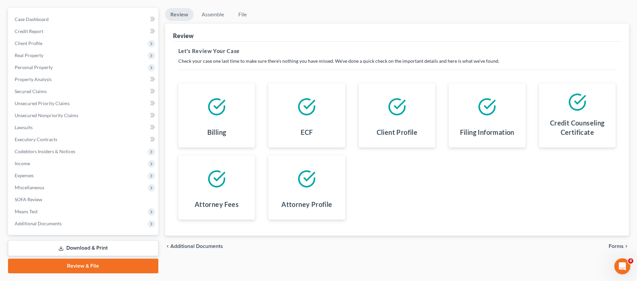
scroll to position [74, 0]
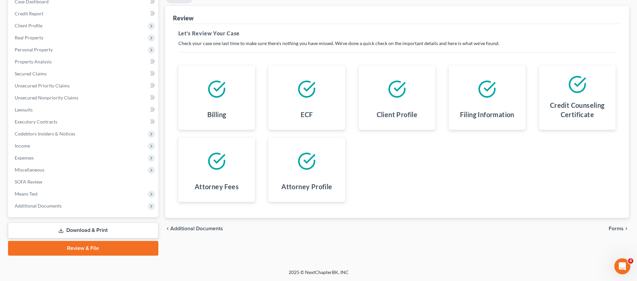
click at [614, 228] on span "Forms" at bounding box center [615, 228] width 15 height 5
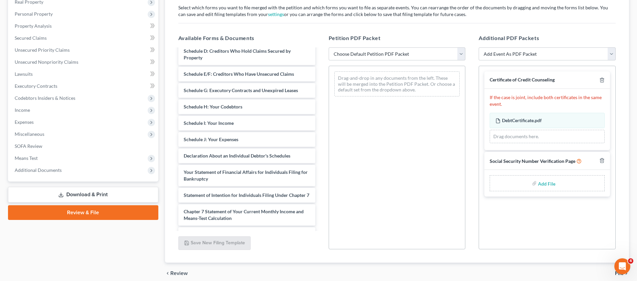
scroll to position [0, 0]
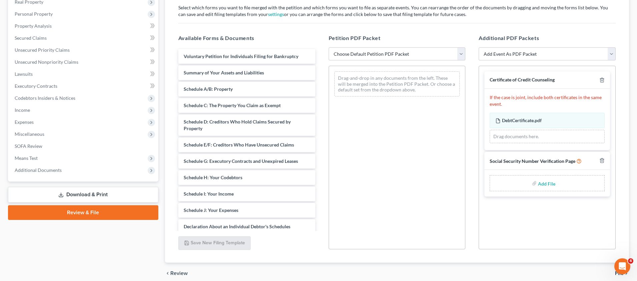
click at [430, 38] on h5 "Petition PDF Packet" at bounding box center [397, 38] width 137 height 8
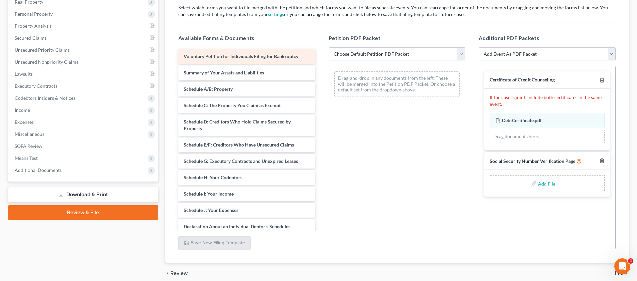
click at [300, 54] on div "Voluntary Petition for Individuals Filing for Bankruptcy" at bounding box center [246, 56] width 137 height 15
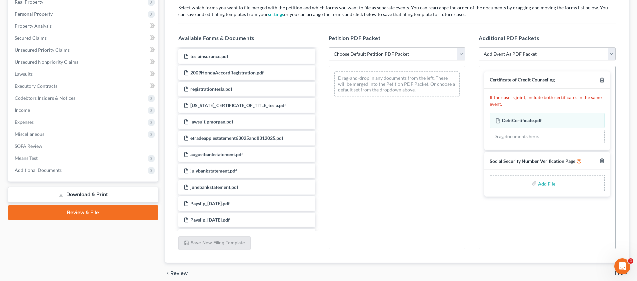
scroll to position [740, 0]
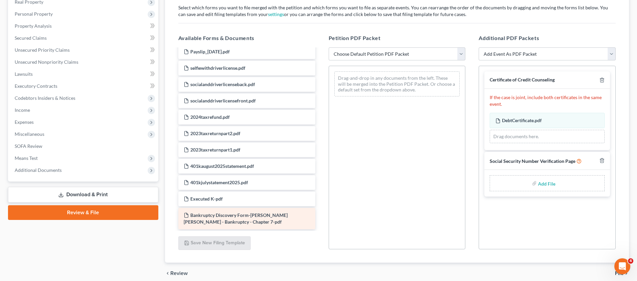
click at [300, 220] on div "Bankruptcy Discovery Form-[PERSON_NAME] [PERSON_NAME] - Bankruptcy - Chapter 7-…" at bounding box center [246, 218] width 137 height 21
click at [306, 213] on div "Bankruptcy Discovery Form-[PERSON_NAME] [PERSON_NAME] - Bankruptcy - Chapter 7-…" at bounding box center [246, 218] width 137 height 21
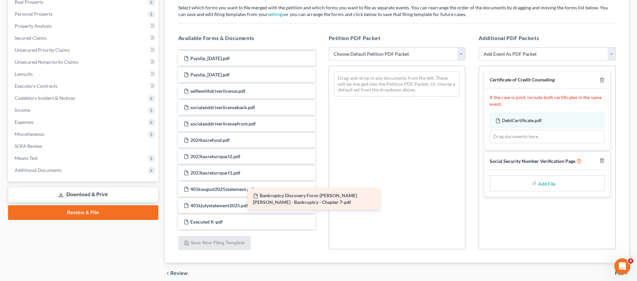
scroll to position [717, 0]
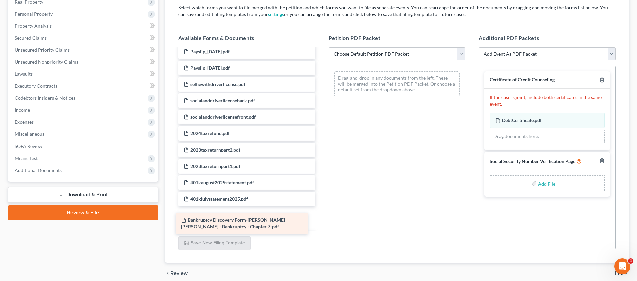
drag, startPoint x: 305, startPoint y: 212, endPoint x: 303, endPoint y: 217, distance: 5.7
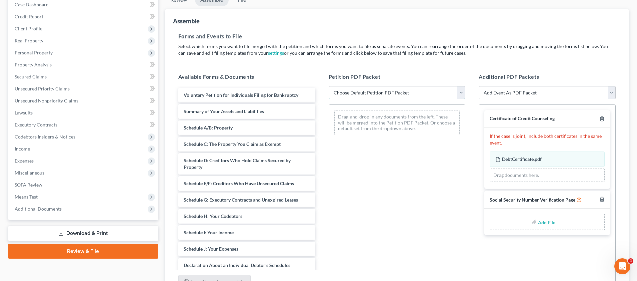
scroll to position [138, 0]
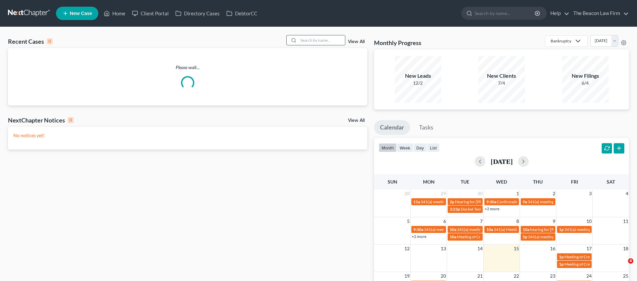
click at [326, 38] on input "search" at bounding box center [321, 40] width 47 height 10
type input "Elser"
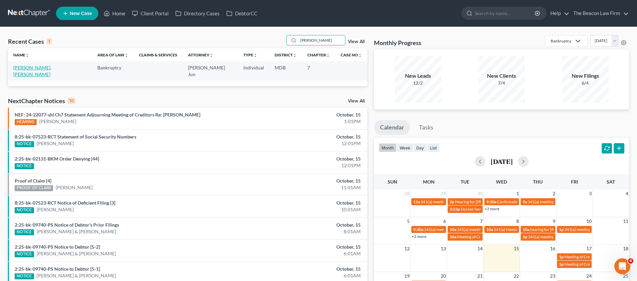
click at [45, 67] on link "Ruano Sosa, Elser" at bounding box center [32, 71] width 38 height 12
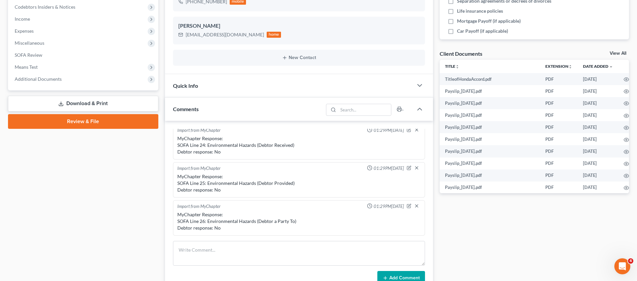
scroll to position [160, 0]
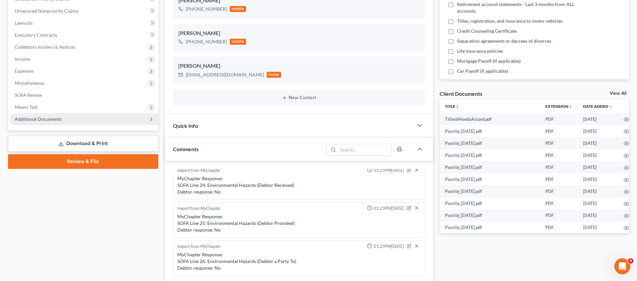
click at [61, 117] on span "Additional Documents" at bounding box center [83, 119] width 149 height 12
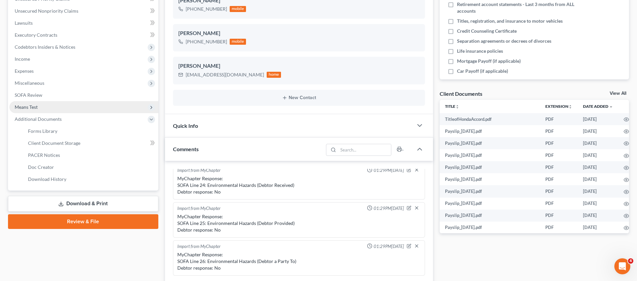
click at [28, 106] on span "Means Test" at bounding box center [26, 107] width 23 height 6
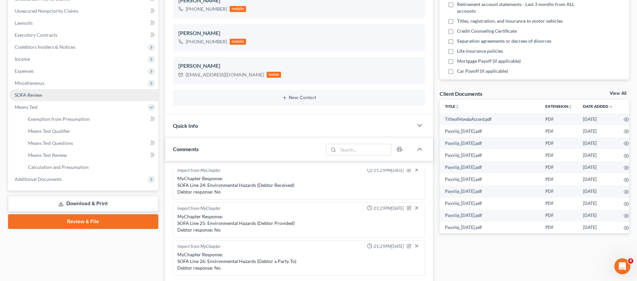
click at [31, 96] on span "SOFA Review" at bounding box center [29, 95] width 28 height 6
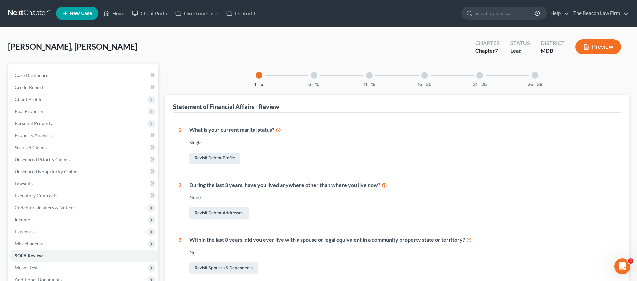
click at [314, 77] on div at bounding box center [314, 75] width 7 height 7
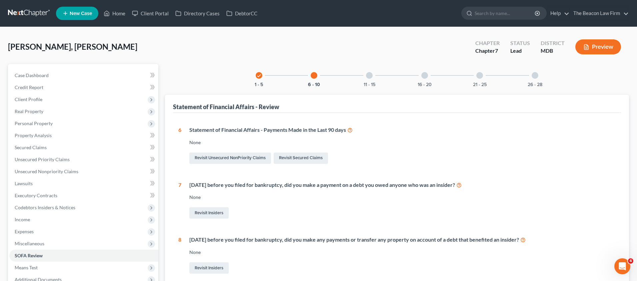
click at [369, 74] on div at bounding box center [369, 75] width 7 height 7
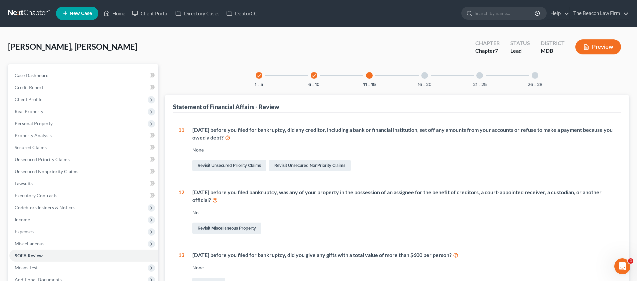
click at [416, 74] on div "16 - 20" at bounding box center [424, 75] width 23 height 23
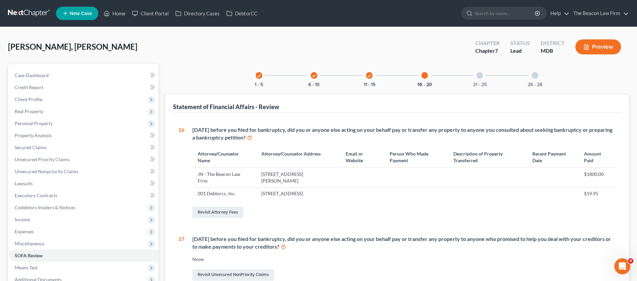
click at [424, 74] on div at bounding box center [424, 75] width 7 height 7
click at [485, 76] on div "21 - 25" at bounding box center [479, 75] width 23 height 23
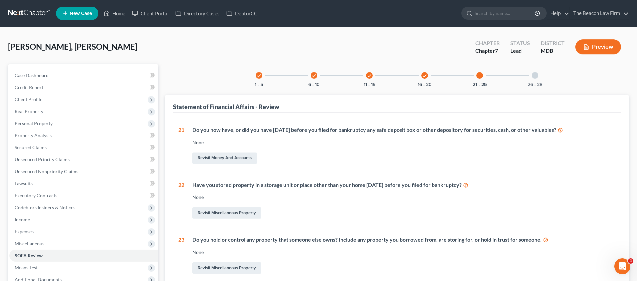
click at [533, 75] on div at bounding box center [535, 75] width 7 height 7
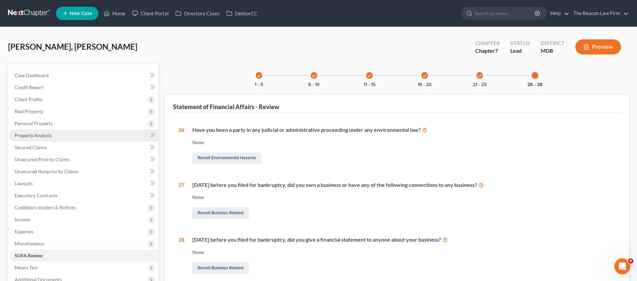
click at [35, 132] on span "Property Analysis" at bounding box center [33, 135] width 37 height 6
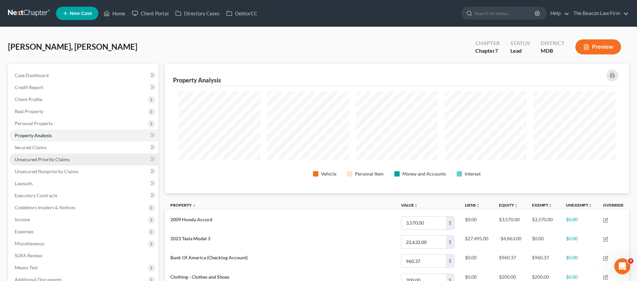
scroll to position [129, 464]
drag, startPoint x: 636, startPoint y: 111, endPoint x: 636, endPoint y: 114, distance: 3.3
click at [636, 115] on div "Ruano Sosa, Elser Upgraded Chapter Chapter 7 Status Lead District MDB Preview P…" at bounding box center [318, 223] width 637 height 392
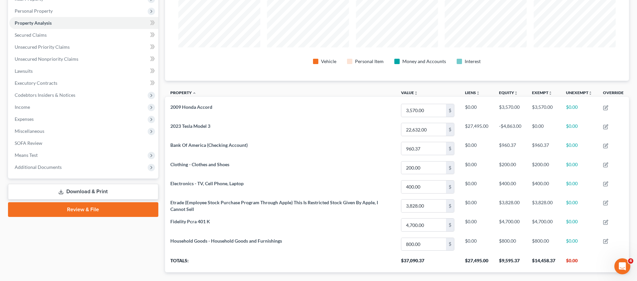
scroll to position [119, 0]
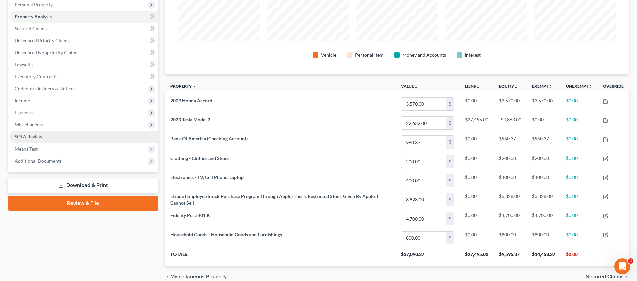
click at [35, 138] on span "SOFA Review" at bounding box center [29, 137] width 28 height 6
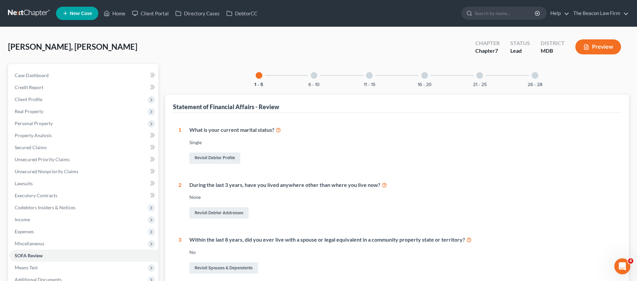
click at [315, 76] on div at bounding box center [314, 75] width 7 height 7
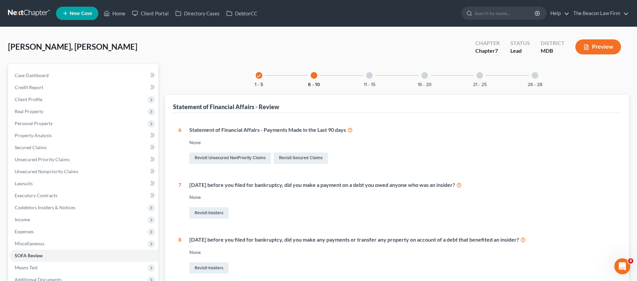
click at [371, 75] on div at bounding box center [369, 75] width 7 height 7
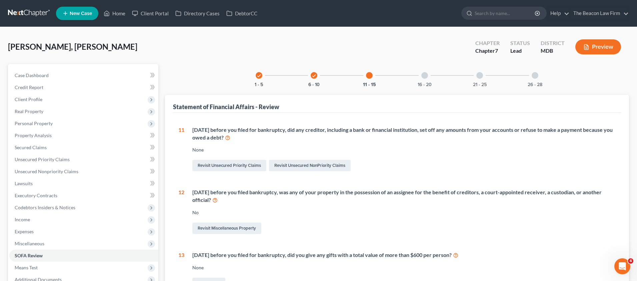
drag, startPoint x: 428, startPoint y: 74, endPoint x: 431, endPoint y: 74, distance: 3.3
click at [428, 74] on div "16 - 20" at bounding box center [424, 75] width 23 height 23
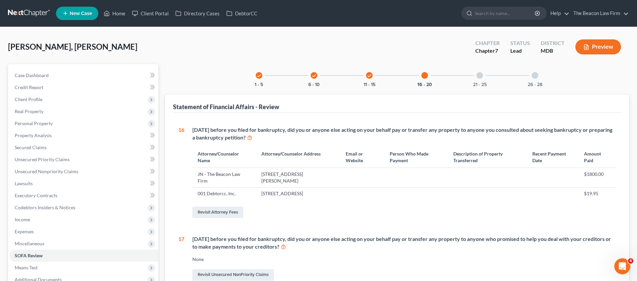
click at [481, 75] on div at bounding box center [479, 75] width 7 height 7
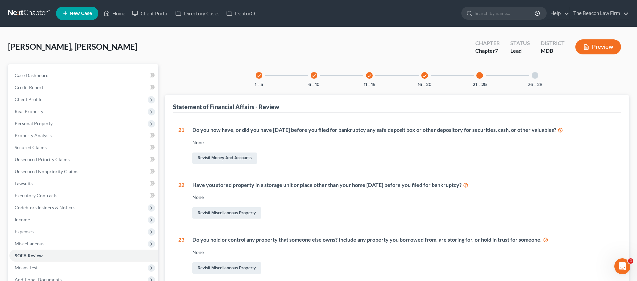
click at [540, 74] on div "26 - 28" at bounding box center [535, 75] width 23 height 23
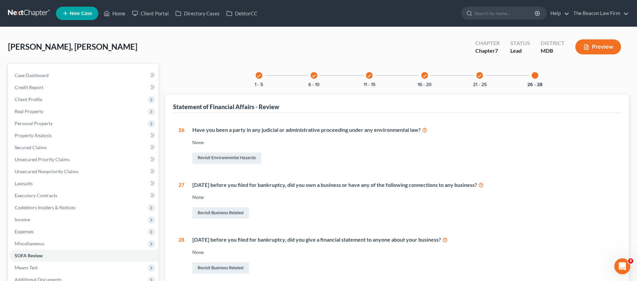
click at [257, 76] on icon "check" at bounding box center [259, 75] width 5 height 5
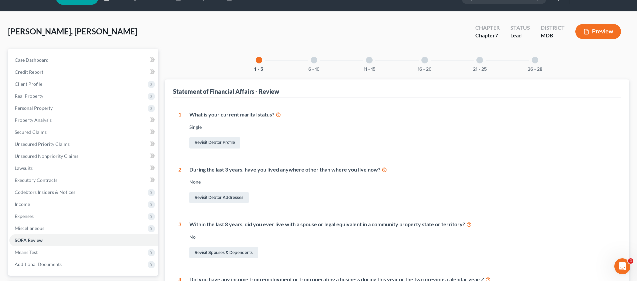
scroll to position [15, 0]
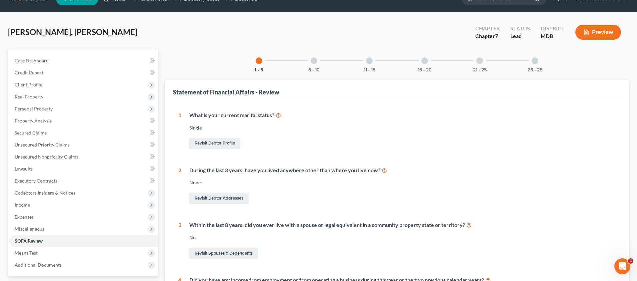
click at [313, 64] on div at bounding box center [314, 60] width 7 height 7
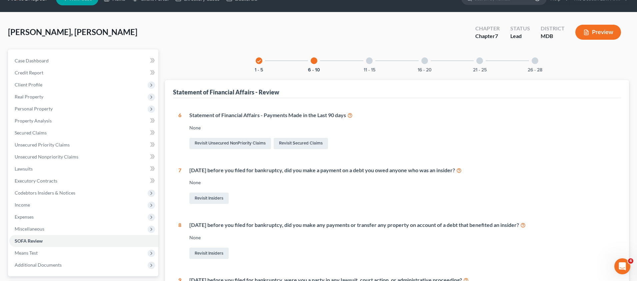
drag, startPoint x: 366, startPoint y: 64, endPoint x: 375, endPoint y: 64, distance: 9.0
click at [366, 64] on div "11 - 15" at bounding box center [369, 60] width 23 height 23
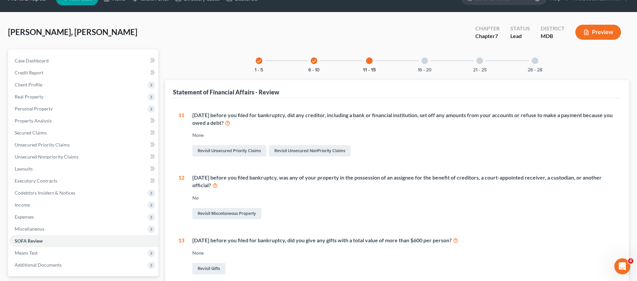
click at [418, 63] on div "16 - 20" at bounding box center [424, 60] width 23 height 23
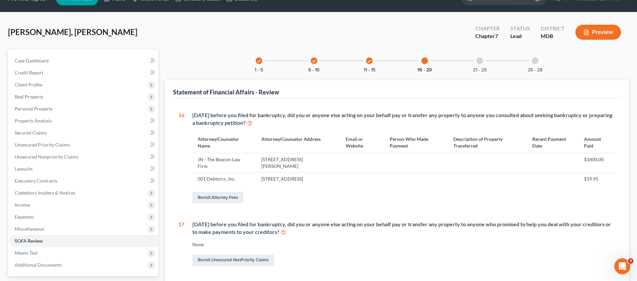
click at [429, 63] on div "16 - 20" at bounding box center [424, 60] width 23 height 23
click at [422, 61] on div at bounding box center [424, 60] width 7 height 7
click at [482, 61] on div at bounding box center [479, 60] width 7 height 7
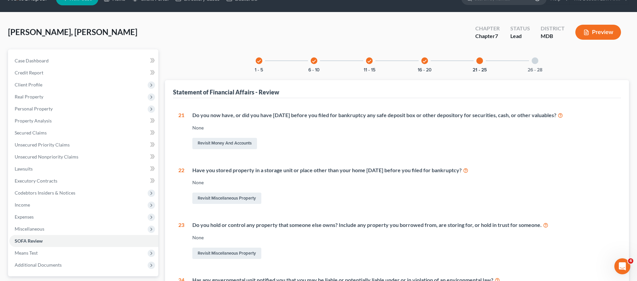
click at [539, 60] on div "26 - 28" at bounding box center [535, 60] width 23 height 23
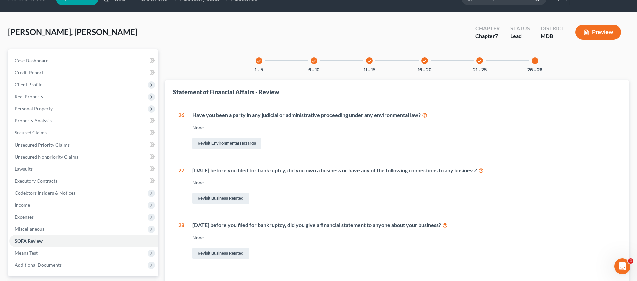
scroll to position [74, 0]
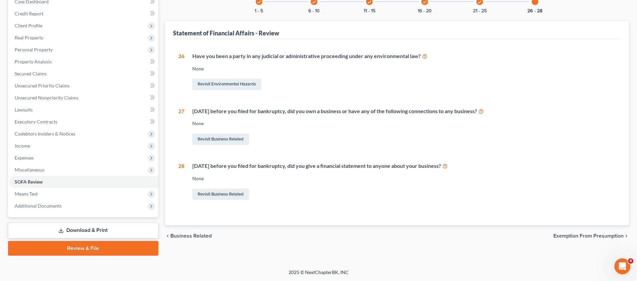
click at [592, 231] on div "chevron_left Business Related Exemption from Presumption chevron_right" at bounding box center [397, 235] width 464 height 21
click at [592, 233] on span "Exemption from Presumption" at bounding box center [588, 235] width 70 height 5
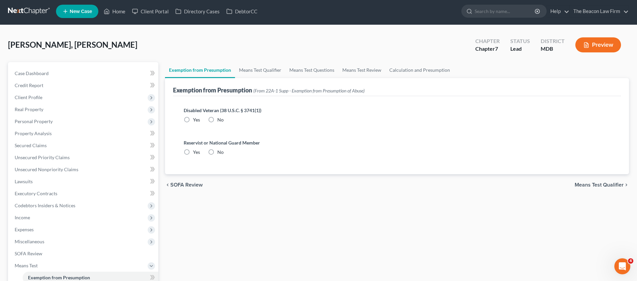
radio input "true"
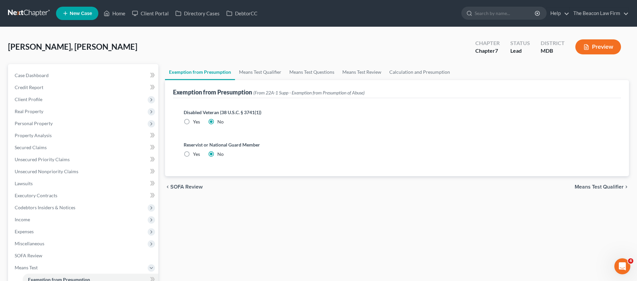
click at [589, 186] on span "Means Test Qualifier" at bounding box center [599, 186] width 49 height 5
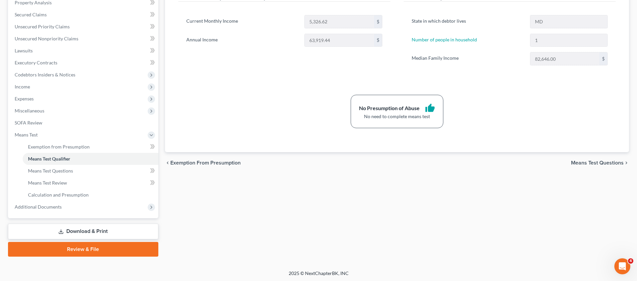
scroll to position [134, 0]
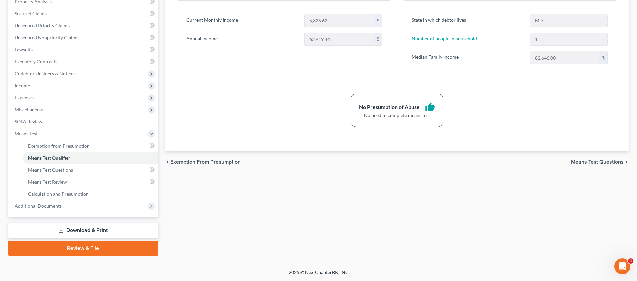
click at [90, 230] on link "Download & Print" at bounding box center [83, 230] width 150 height 16
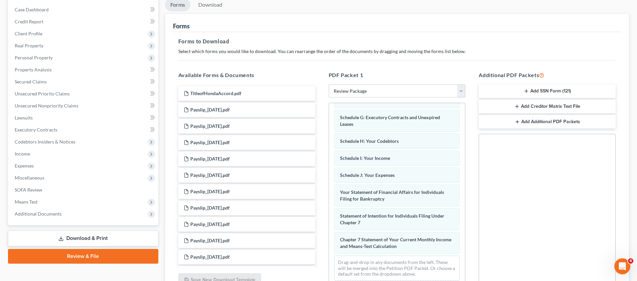
scroll to position [66, 0]
select select "0"
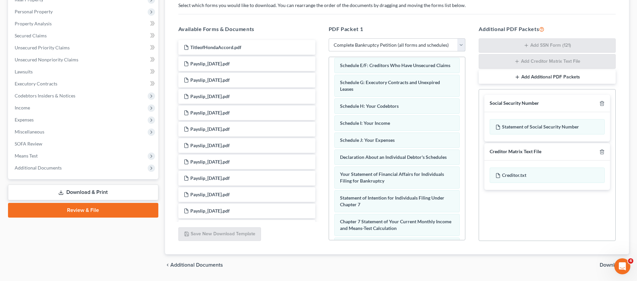
scroll to position [132, 0]
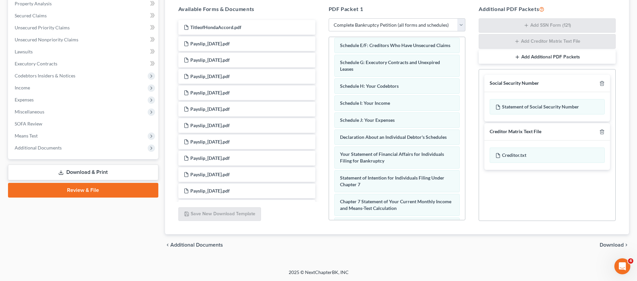
click at [616, 246] on span "Download" at bounding box center [611, 244] width 24 height 5
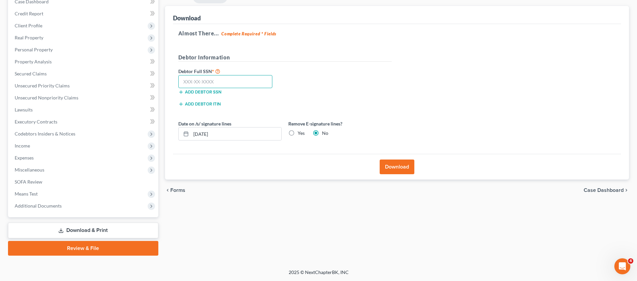
drag, startPoint x: 199, startPoint y: 83, endPoint x: 217, endPoint y: 82, distance: 17.7
click at [199, 83] on input "text" at bounding box center [225, 81] width 94 height 13
type input "877-44-4948"
click at [393, 164] on button "Download" at bounding box center [397, 166] width 35 height 15
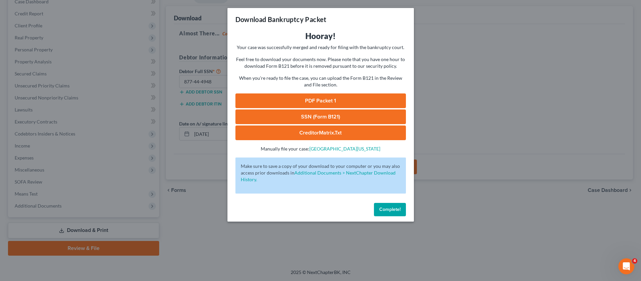
click at [330, 101] on link "PDF Packet 1" at bounding box center [321, 100] width 171 height 15
click at [336, 115] on link "SSN (Form B121)" at bounding box center [321, 116] width 171 height 15
click at [394, 210] on span "Complete!" at bounding box center [390, 209] width 21 height 6
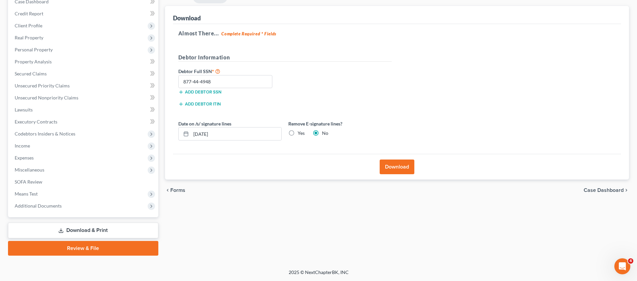
click at [597, 189] on span "Case Dashboard" at bounding box center [603, 189] width 40 height 5
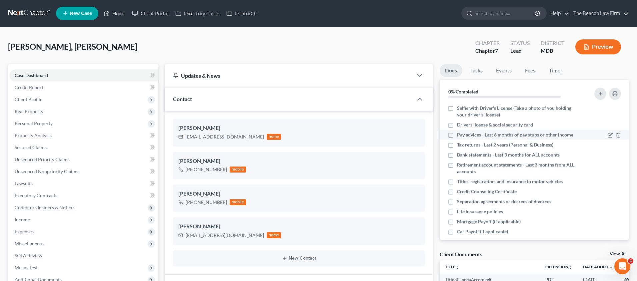
scroll to position [143, 0]
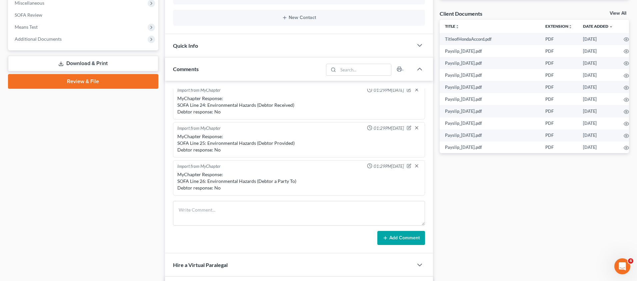
click at [97, 83] on link "Review & File" at bounding box center [83, 81] width 150 height 15
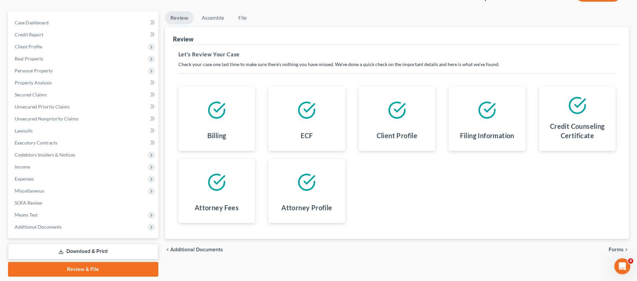
scroll to position [74, 0]
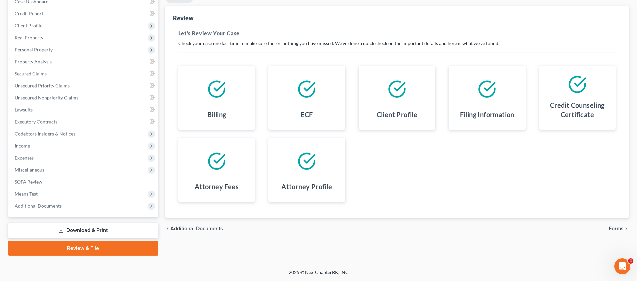
click at [614, 228] on span "Forms" at bounding box center [615, 228] width 15 height 5
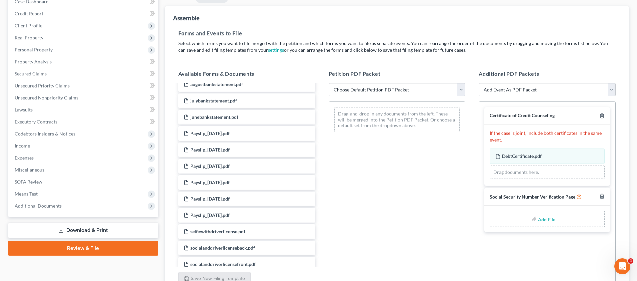
scroll to position [740, 0]
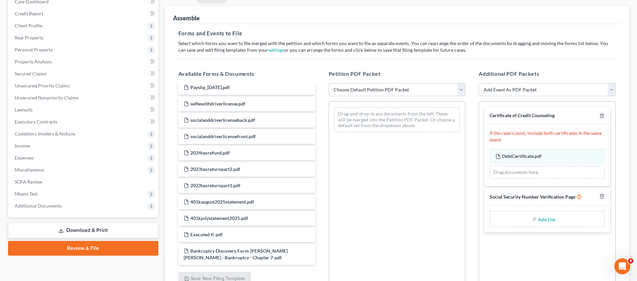
select select "1"
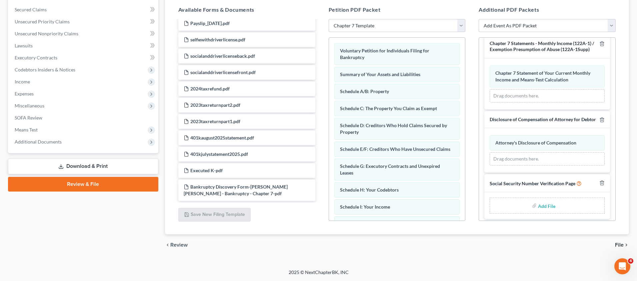
scroll to position [172, 0]
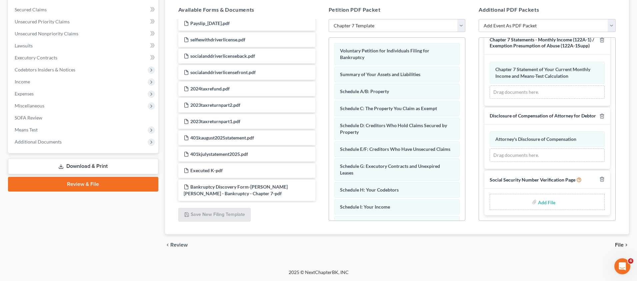
click at [542, 201] on input "file" at bounding box center [546, 202] width 16 height 12
type input "C:\fakepath\Elser Ruano Sosa - SSN Form .pdf"
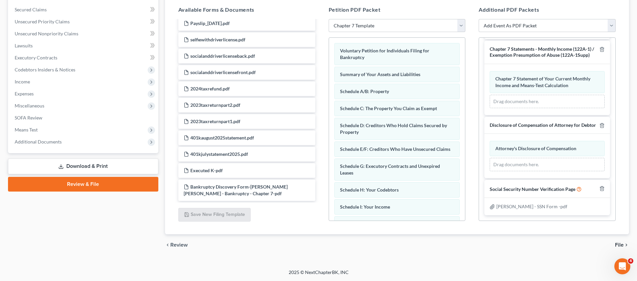
scroll to position [162, 0]
drag, startPoint x: 636, startPoint y: 155, endPoint x: 639, endPoint y: 148, distance: 8.4
click at [637, 148] on html "Home New Case Client Portal Directory Cases DebtorCC The Beacon Law Firm [PERSO…" at bounding box center [318, 71] width 637 height 418
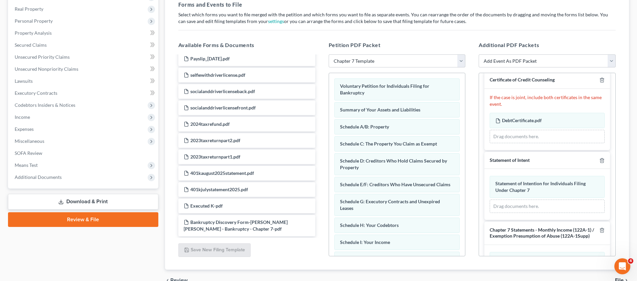
scroll to position [0, 0]
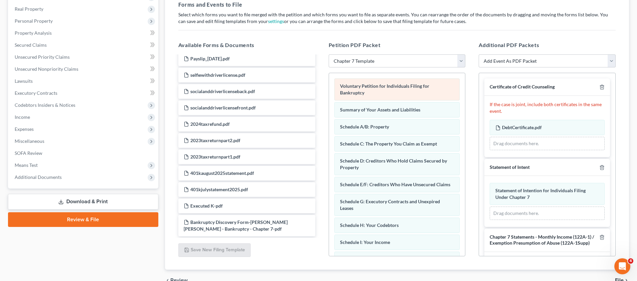
click at [434, 90] on div "Voluntary Petition for Individuals Filing for Bankruptcy Summary of Your Assets…" at bounding box center [397, 235] width 136 height 324
click at [437, 88] on div "Voluntary Petition for Individuals Filing for Bankruptcy" at bounding box center [397, 89] width 126 height 22
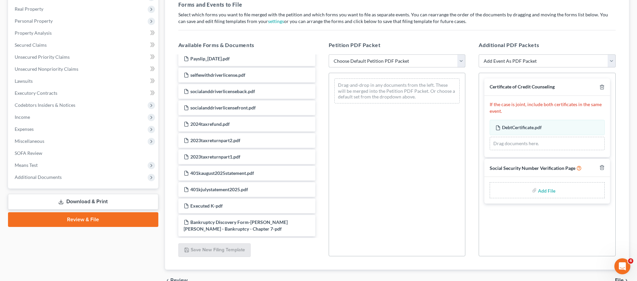
select select "1"
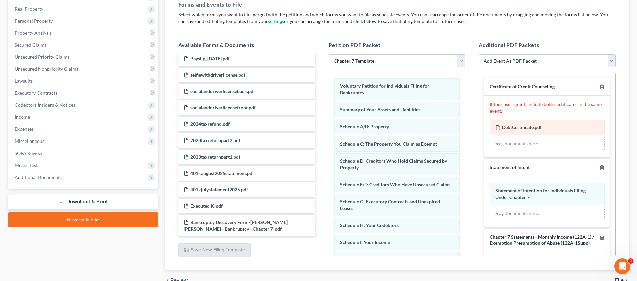
click at [540, 126] on div "DebtCertificate.pdf Amended DebtCertificate.pdf Drag documents here." at bounding box center [547, 135] width 115 height 30
click at [540, 126] on span "DebtCertificate.pdf" at bounding box center [522, 127] width 40 height 6
click at [530, 130] on div "DebtCertificate.pdf Amended DebtCertificate.pdf" at bounding box center [547, 127] width 115 height 15
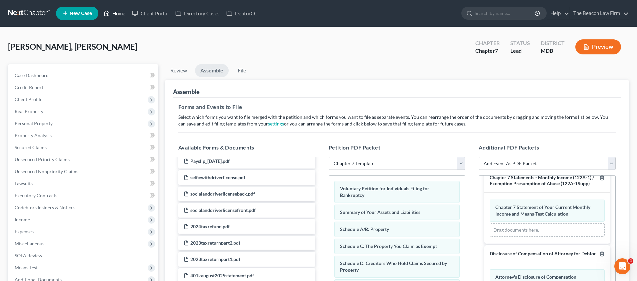
click at [121, 14] on link "Home" at bounding box center [114, 13] width 28 height 12
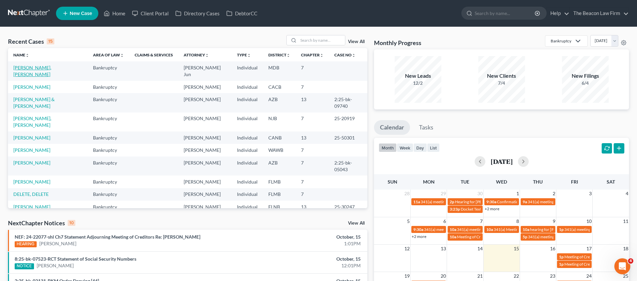
click at [45, 66] on link "[PERSON_NAME], [PERSON_NAME]" at bounding box center [32, 71] width 38 height 12
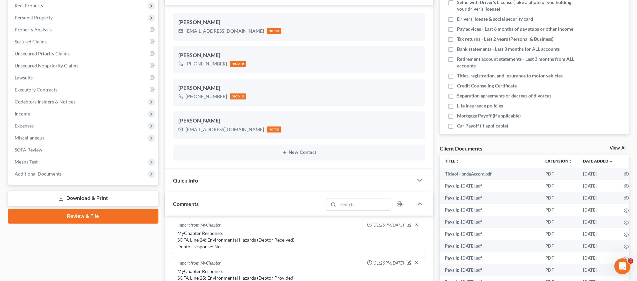
scroll to position [110, 0]
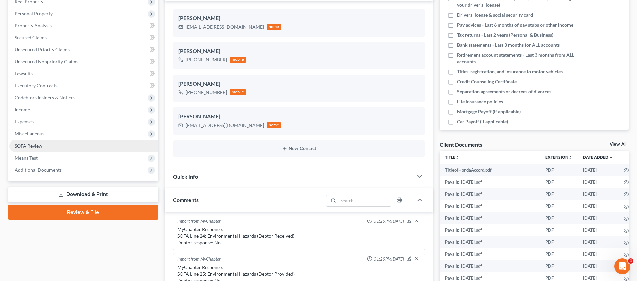
click at [31, 144] on span "SOFA Review" at bounding box center [29, 146] width 28 height 6
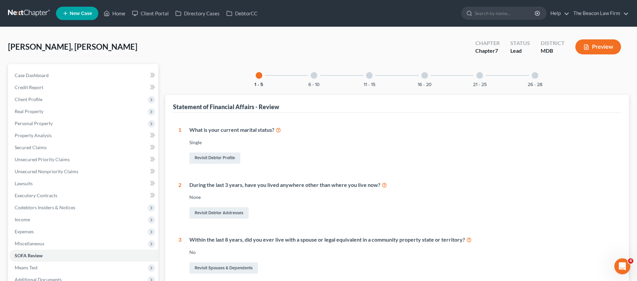
click at [313, 77] on div at bounding box center [314, 75] width 7 height 7
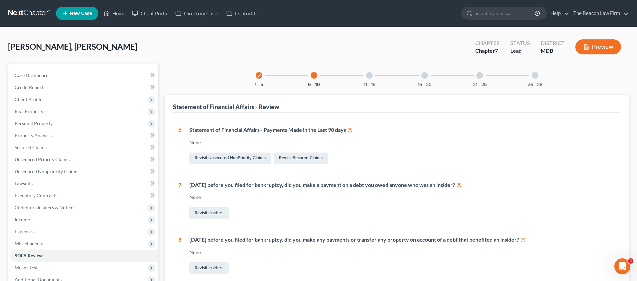
drag, startPoint x: 371, startPoint y: 74, endPoint x: 374, endPoint y: 73, distance: 3.4
click at [371, 74] on div at bounding box center [369, 75] width 7 height 7
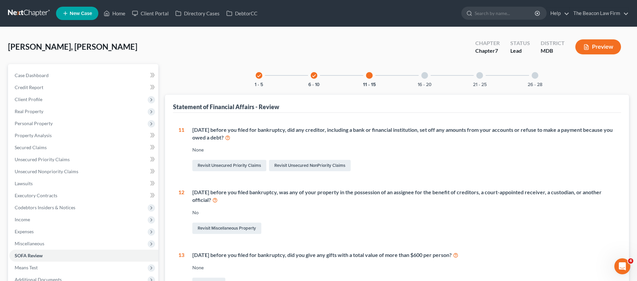
click at [426, 77] on div at bounding box center [424, 75] width 7 height 7
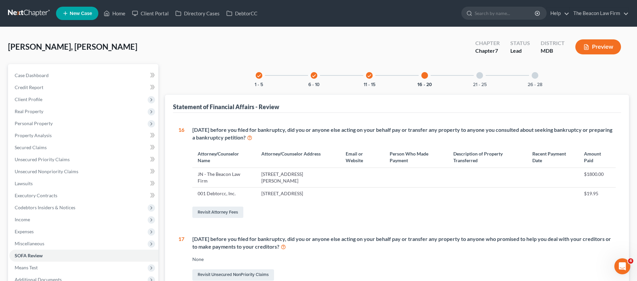
click at [479, 76] on div at bounding box center [479, 75] width 7 height 7
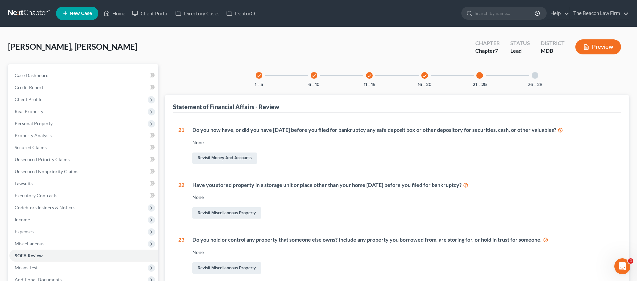
click at [537, 77] on div at bounding box center [535, 75] width 7 height 7
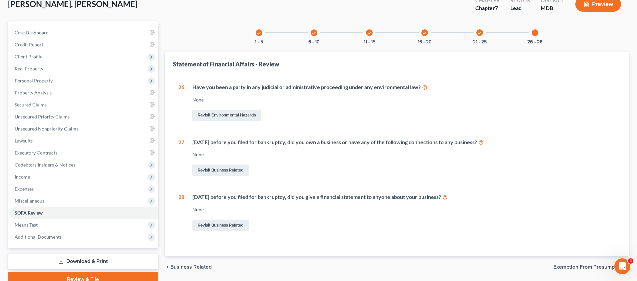
scroll to position [74, 0]
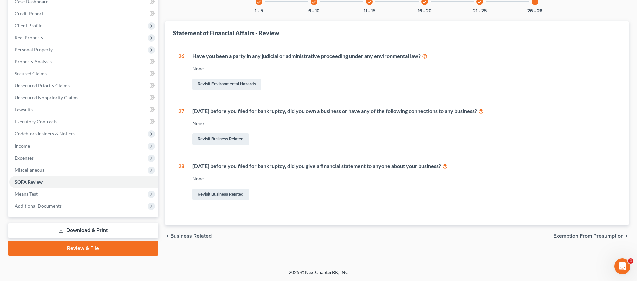
click at [590, 234] on span "Exemption from Presumption" at bounding box center [588, 235] width 70 height 5
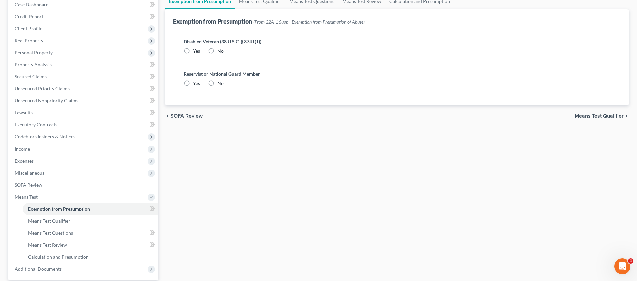
scroll to position [1, 0]
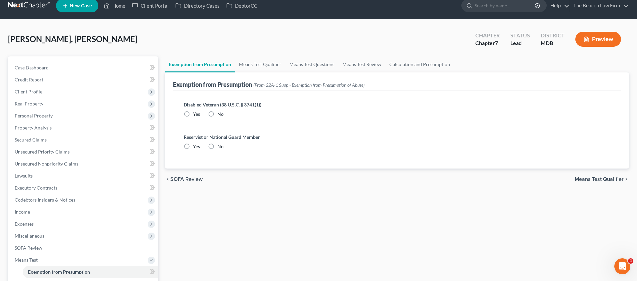
radio input "true"
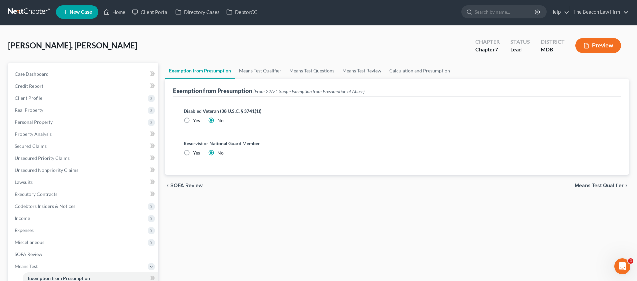
scroll to position [0, 0]
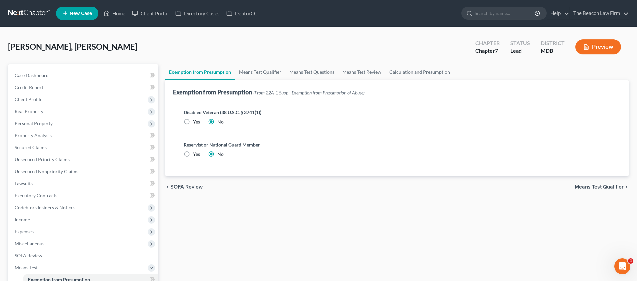
click at [601, 186] on span "Means Test Qualifier" at bounding box center [599, 186] width 49 height 5
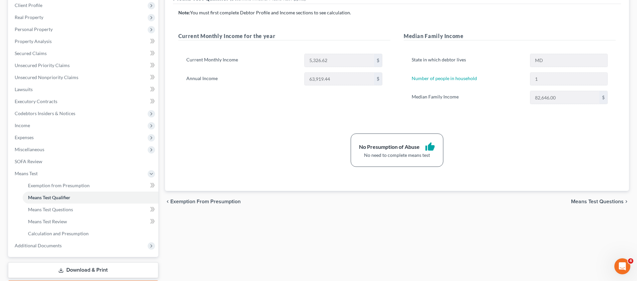
scroll to position [134, 0]
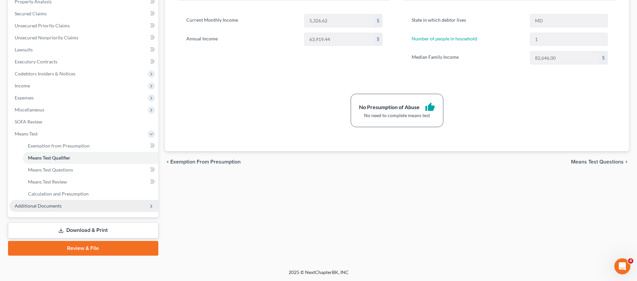
click at [56, 206] on span "Additional Documents" at bounding box center [38, 206] width 47 height 6
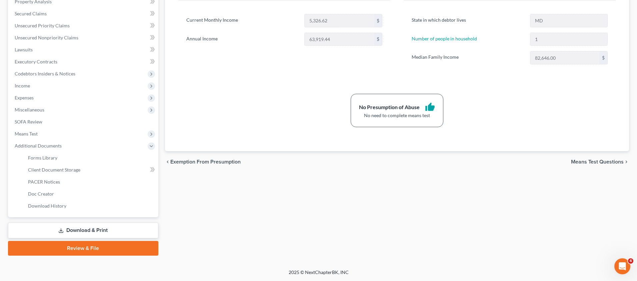
click at [90, 248] on link "Review & File" at bounding box center [83, 248] width 150 height 15
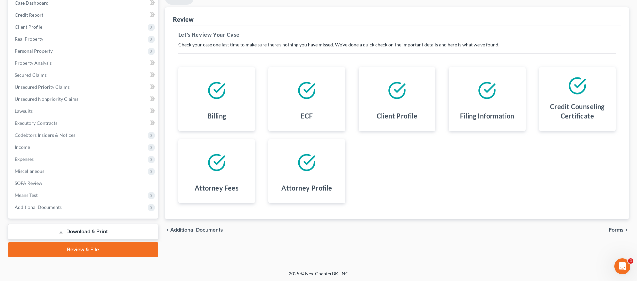
scroll to position [74, 0]
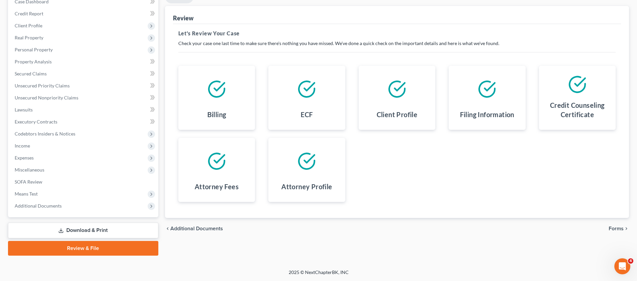
click at [613, 228] on span "Forms" at bounding box center [615, 228] width 15 height 5
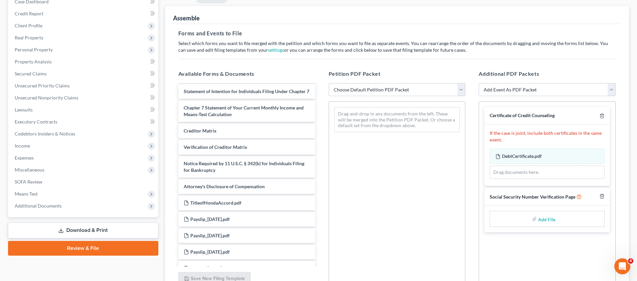
scroll to position [0, 0]
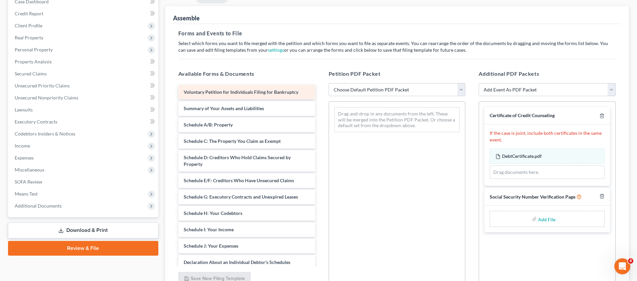
click at [276, 94] on span "Voluntary Petition for Individuals Filing for Bankruptcy" at bounding box center [241, 92] width 115 height 6
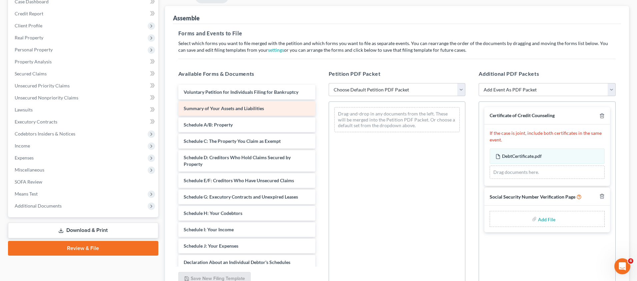
click at [272, 107] on div "Summary of Your Assets and Liabilities" at bounding box center [246, 108] width 137 height 15
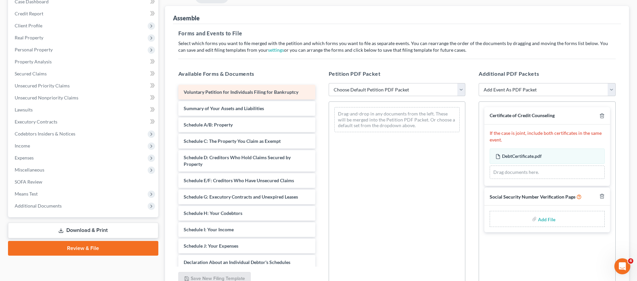
click at [287, 91] on span "Voluntary Petition for Individuals Filing for Bankruptcy" at bounding box center [241, 92] width 115 height 6
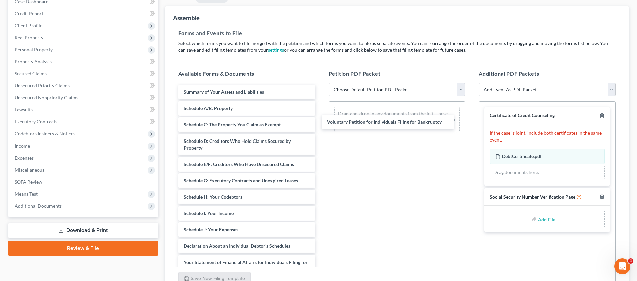
drag, startPoint x: 291, startPoint y: 91, endPoint x: 433, endPoint y: 120, distance: 144.7
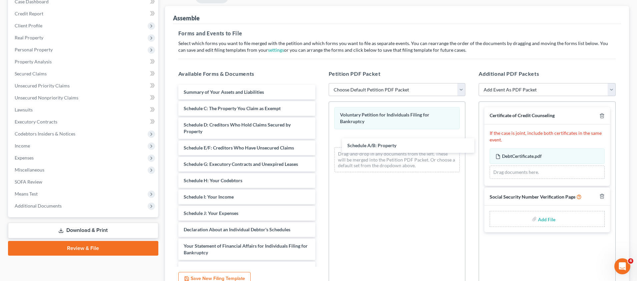
drag, startPoint x: 232, startPoint y: 107, endPoint x: 390, endPoint y: 140, distance: 161.8
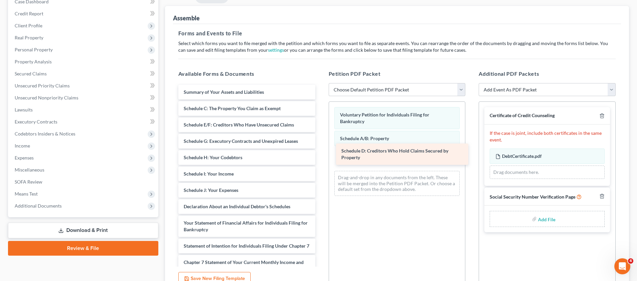
drag, startPoint x: 240, startPoint y: 122, endPoint x: 397, endPoint y: 148, distance: 159.8
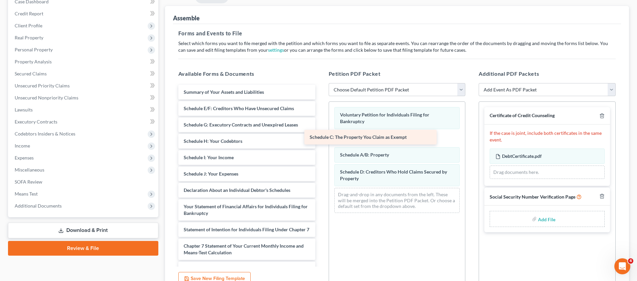
drag, startPoint x: 237, startPoint y: 108, endPoint x: 366, endPoint y: 139, distance: 132.6
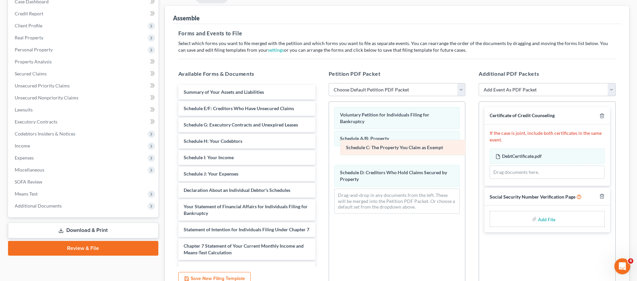
drag, startPoint x: 373, startPoint y: 131, endPoint x: 379, endPoint y: 145, distance: 15.4
click at [379, 145] on div "Schedule C: The Property You Claim as Exempt Voluntary Petition for Individuals…" at bounding box center [397, 160] width 136 height 117
drag, startPoint x: 239, startPoint y: 90, endPoint x: 210, endPoint y: 100, distance: 31.3
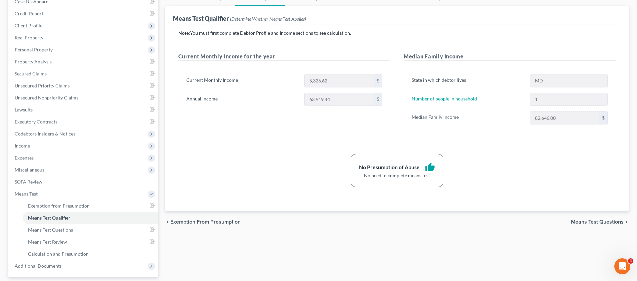
click at [603, 222] on span "Means Test Questions" at bounding box center [597, 221] width 53 height 5
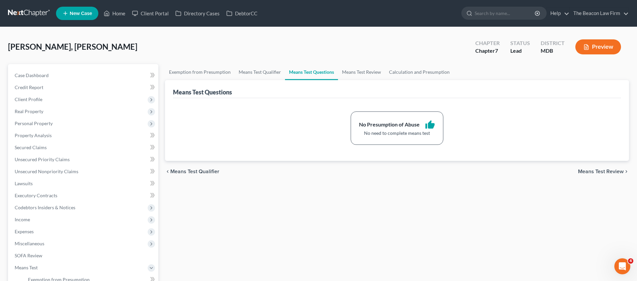
click at [588, 171] on span "Means Test Review" at bounding box center [601, 171] width 46 height 5
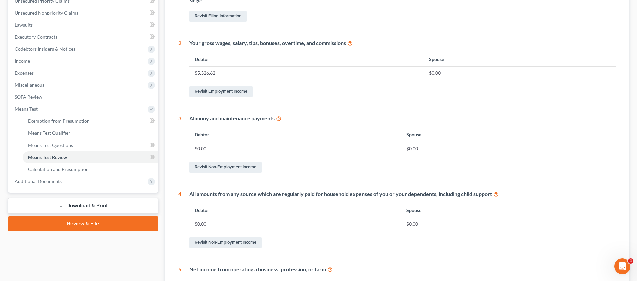
scroll to position [150, 0]
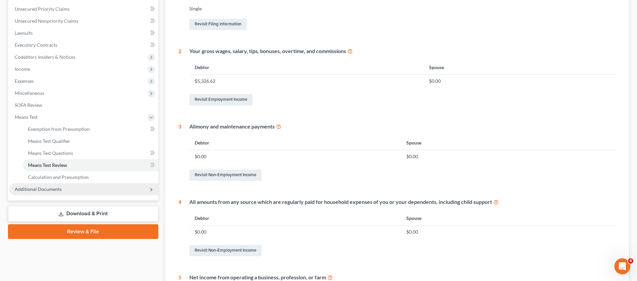
click at [58, 189] on span "Additional Documents" at bounding box center [38, 189] width 47 height 6
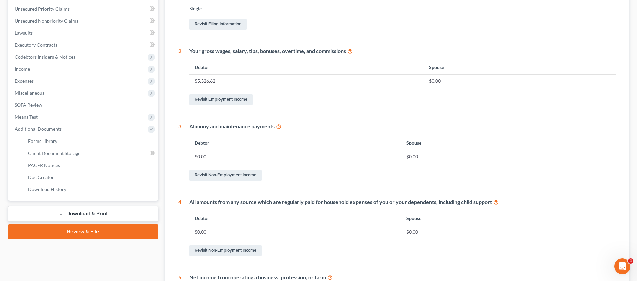
click at [84, 213] on link "Download & Print" at bounding box center [83, 214] width 150 height 16
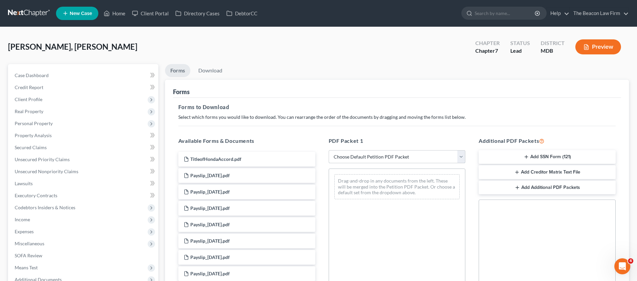
select select "0"
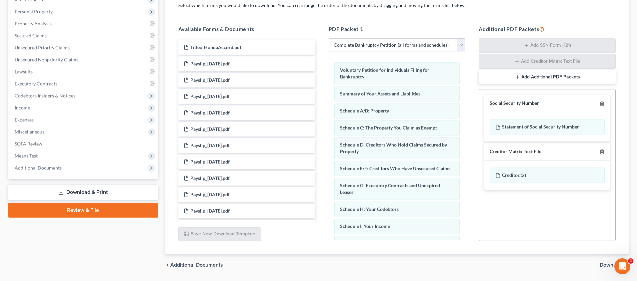
scroll to position [132, 0]
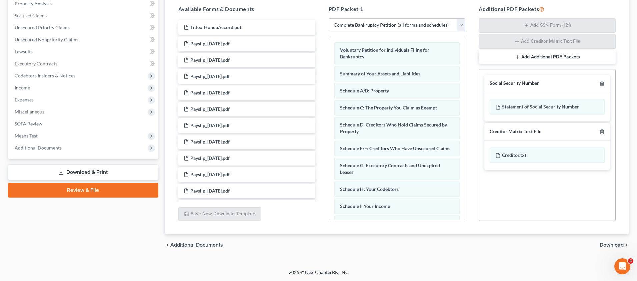
drag, startPoint x: 610, startPoint y: 244, endPoint x: 606, endPoint y: 237, distance: 7.5
click at [608, 243] on span "Download" at bounding box center [611, 244] width 24 height 5
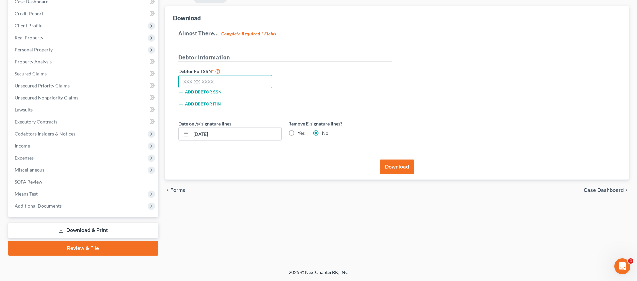
click at [215, 84] on input "text" at bounding box center [225, 81] width 94 height 13
type input "877-44-4948"
click at [396, 167] on button "Download" at bounding box center [397, 166] width 35 height 15
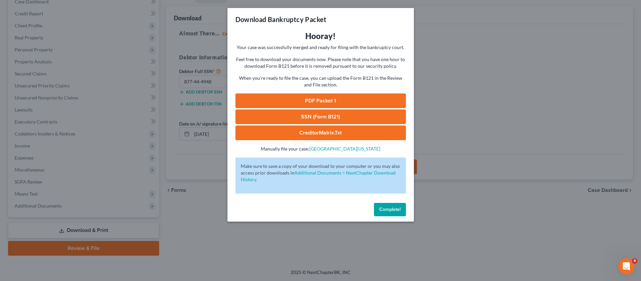
click at [387, 211] on span "Complete!" at bounding box center [390, 209] width 21 height 6
click at [387, 211] on div "Download Bankruptcy Packet Hooray! Your case was successfully merged and ready …" at bounding box center [320, 140] width 641 height 281
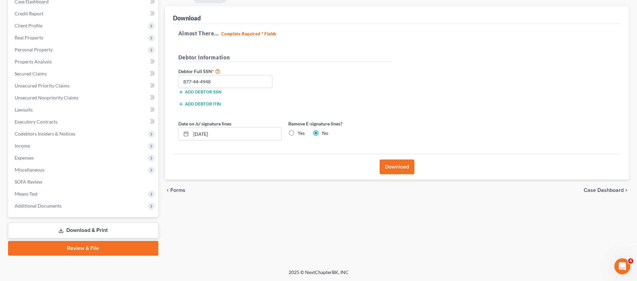
click at [101, 229] on link "Download & Print" at bounding box center [83, 230] width 150 height 16
click at [112, 245] on link "Review & File" at bounding box center [83, 248] width 150 height 15
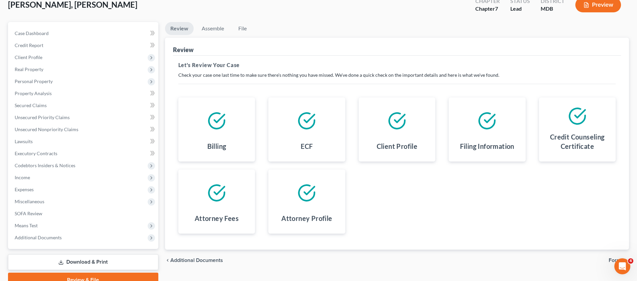
scroll to position [74, 0]
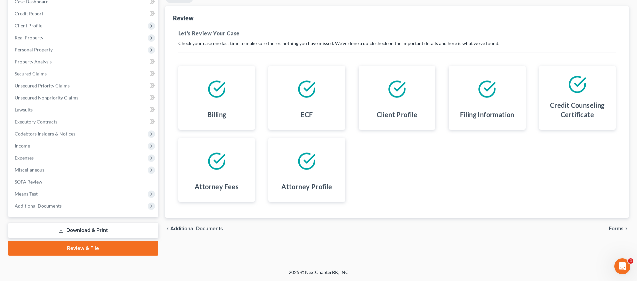
click at [613, 228] on span "Forms" at bounding box center [615, 228] width 15 height 5
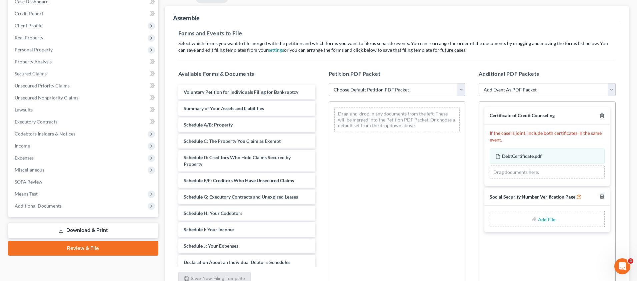
select select "1"
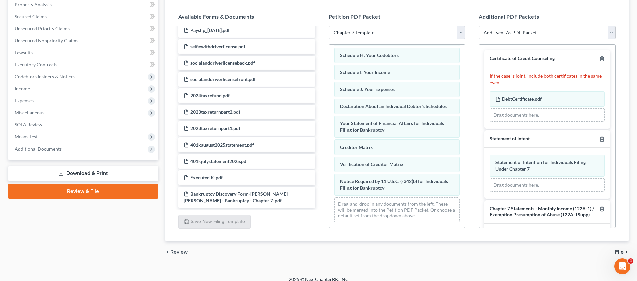
scroll to position [0, 0]
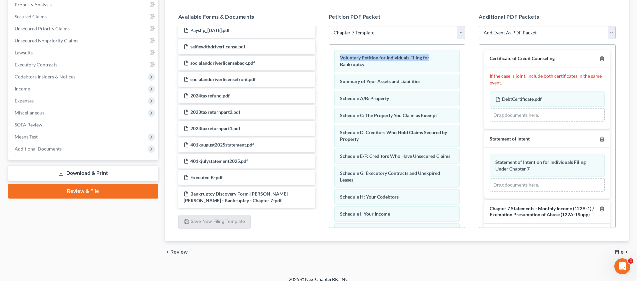
drag, startPoint x: 462, startPoint y: 145, endPoint x: 463, endPoint y: 44, distance: 101.3
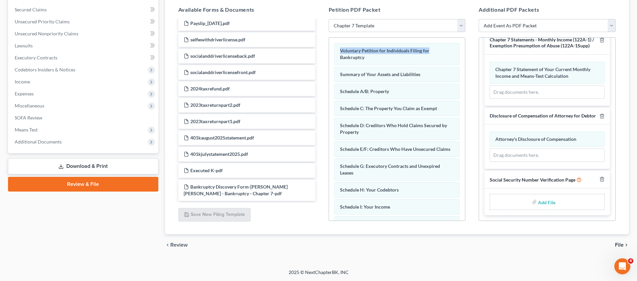
scroll to position [172, 0]
click at [544, 204] on input "file" at bounding box center [546, 202] width 16 height 12
type input "C:\fakepath\Elser Ruano Sosa - SSN Form .pdf"
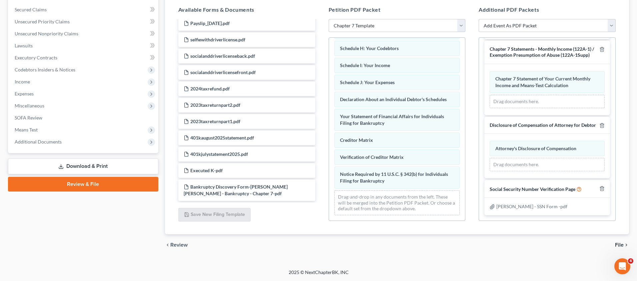
scroll to position [162, 0]
click at [548, 149] on span "Attorney's Disclosure of Compensation" at bounding box center [535, 148] width 81 height 6
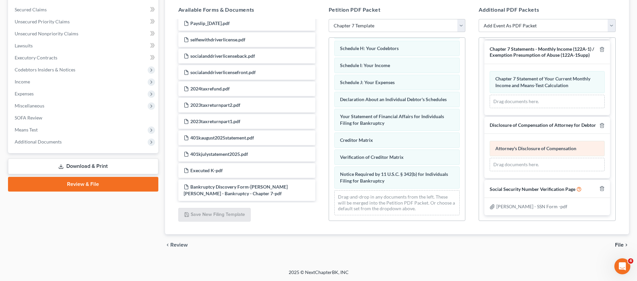
click at [548, 149] on span "Attorney's Disclosure of Compensation" at bounding box center [535, 148] width 81 height 6
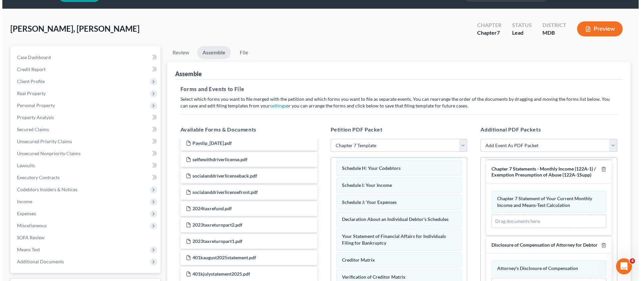
scroll to position [26, 0]
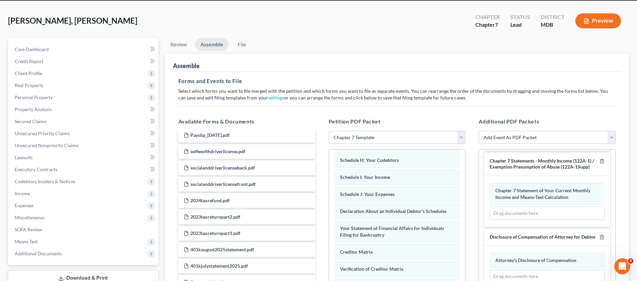
select select "0"
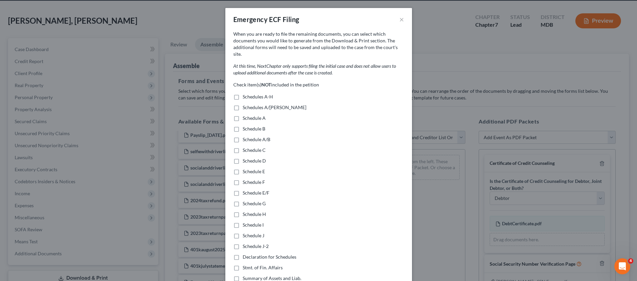
scroll to position [0, 0]
click at [403, 17] on button "×" at bounding box center [404, 19] width 5 height 8
select select
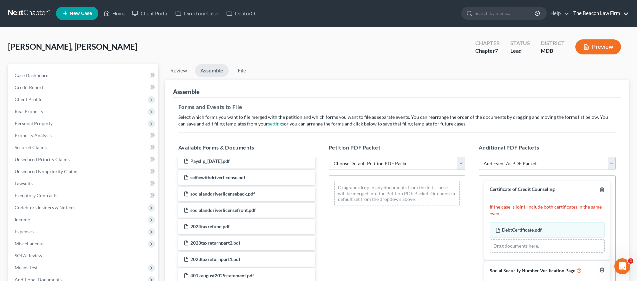
click at [605, 14] on link "The Beacon Law Firm" at bounding box center [599, 13] width 59 height 12
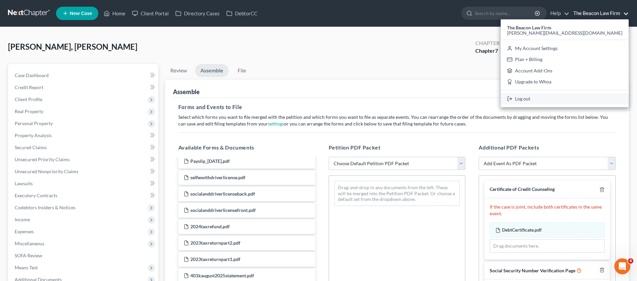
click at [586, 97] on link "Log out" at bounding box center [565, 98] width 128 height 11
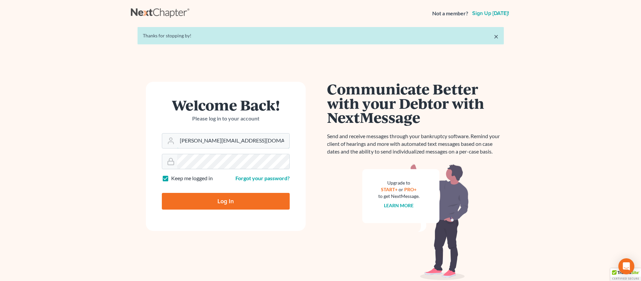
type input "[PERSON_NAME][EMAIL_ADDRESS][DOMAIN_NAME]"
click at [231, 200] on input "Log In" at bounding box center [226, 201] width 128 height 17
type input "Thinking..."
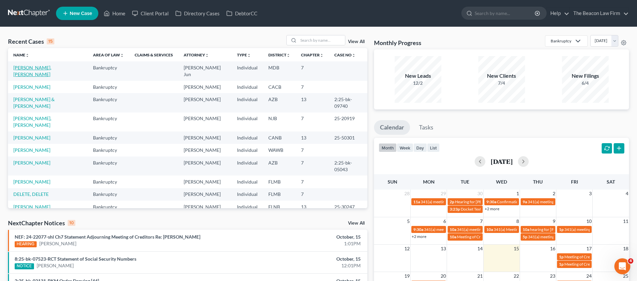
click at [35, 67] on link "[PERSON_NAME], [PERSON_NAME]" at bounding box center [32, 71] width 38 height 12
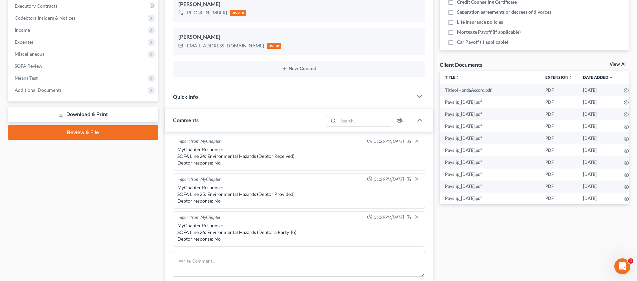
scroll to position [185, 0]
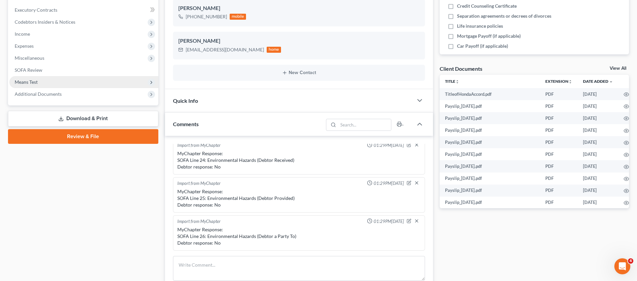
click at [36, 84] on span "Means Test" at bounding box center [26, 82] width 23 height 6
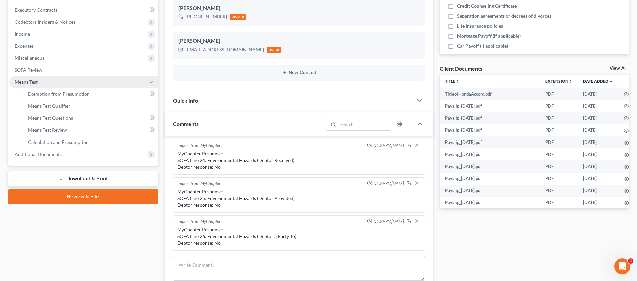
click at [30, 82] on span "Means Test" at bounding box center [26, 82] width 23 height 6
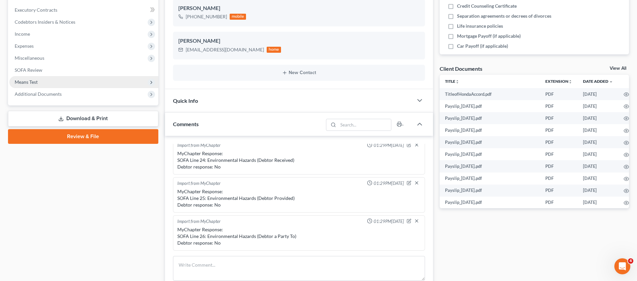
click at [28, 83] on span "Means Test" at bounding box center [26, 82] width 23 height 6
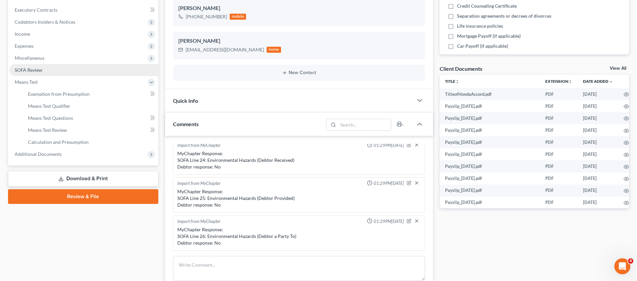
click at [33, 68] on span "SOFA Review" at bounding box center [29, 70] width 28 height 6
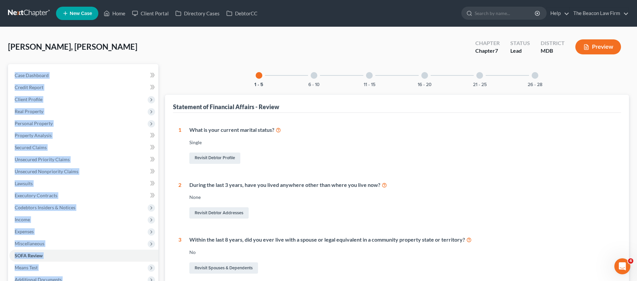
drag, startPoint x: 640, startPoint y: 59, endPoint x: 642, endPoint y: 67, distance: 8.6
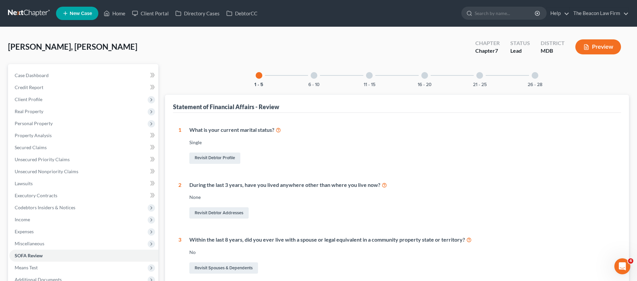
click at [43, 138] on link "Property Analysis" at bounding box center [83, 135] width 149 height 12
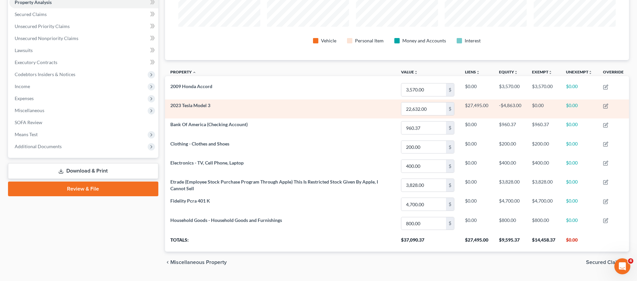
scroll to position [136, 0]
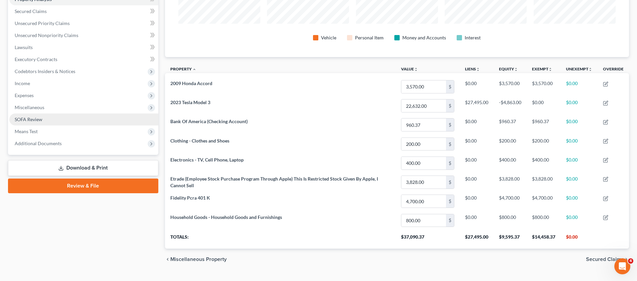
click at [34, 123] on link "SOFA Review" at bounding box center [83, 119] width 149 height 12
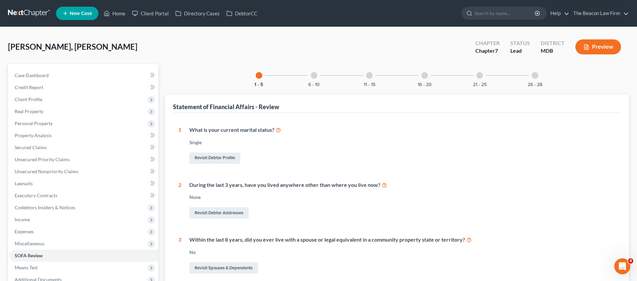
click at [309, 78] on div "6 - 10" at bounding box center [314, 75] width 23 height 23
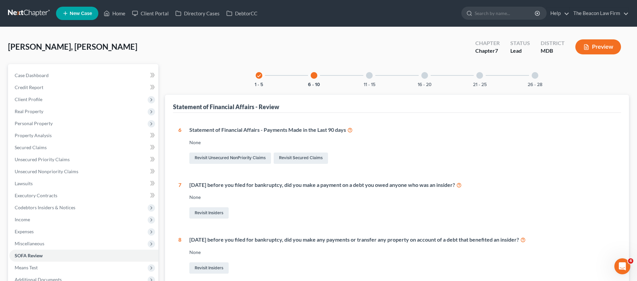
click at [370, 76] on div at bounding box center [369, 75] width 7 height 7
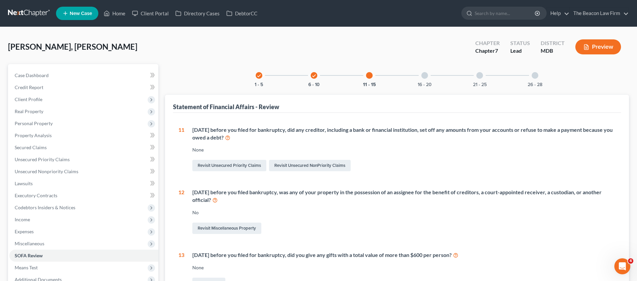
click at [422, 76] on div at bounding box center [424, 75] width 7 height 7
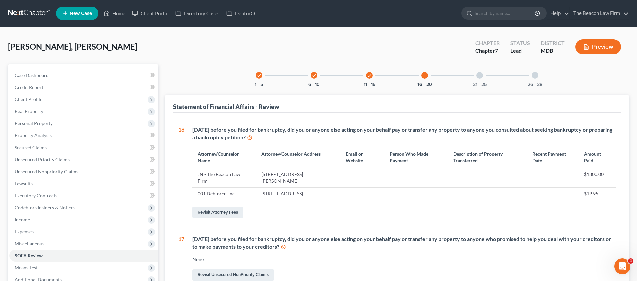
click at [484, 74] on div "21 - 25" at bounding box center [479, 75] width 23 height 23
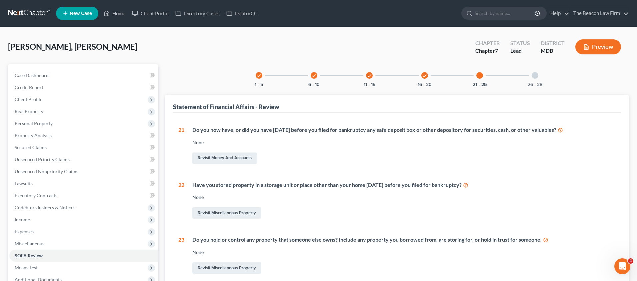
click at [537, 74] on div at bounding box center [535, 75] width 7 height 7
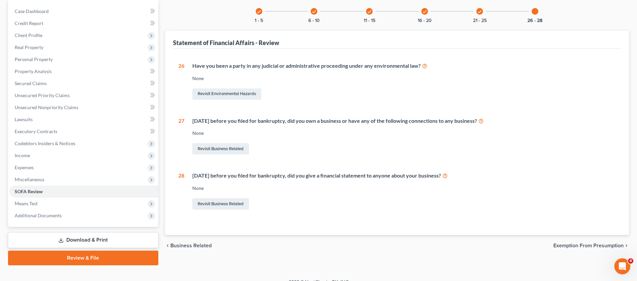
scroll to position [74, 0]
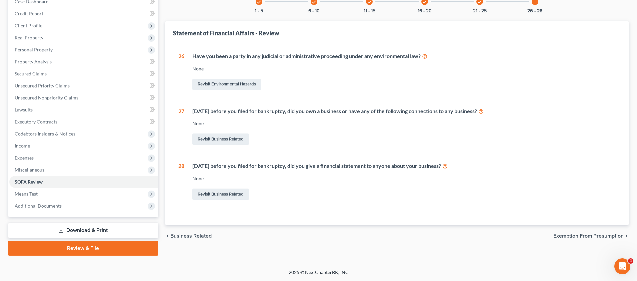
click at [582, 233] on span "Exemption from Presumption" at bounding box center [588, 235] width 70 height 5
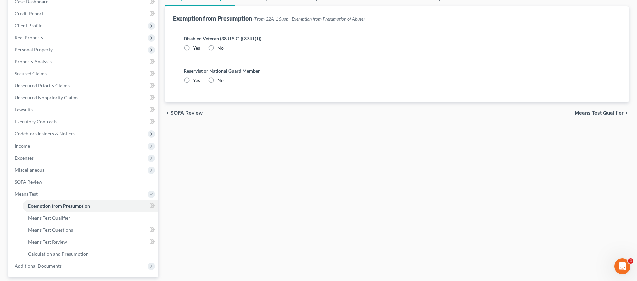
scroll to position [26, 0]
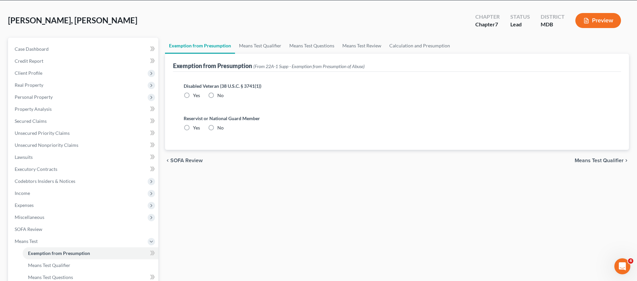
radio input "true"
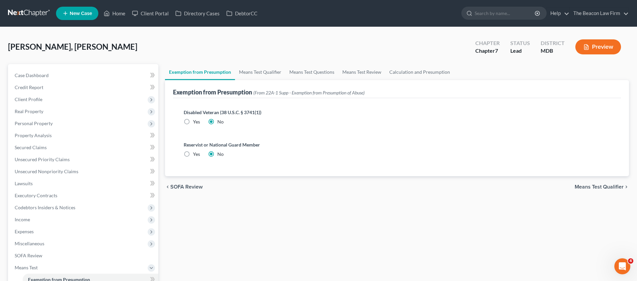
click at [601, 186] on span "Means Test Qualifier" at bounding box center [599, 186] width 49 height 5
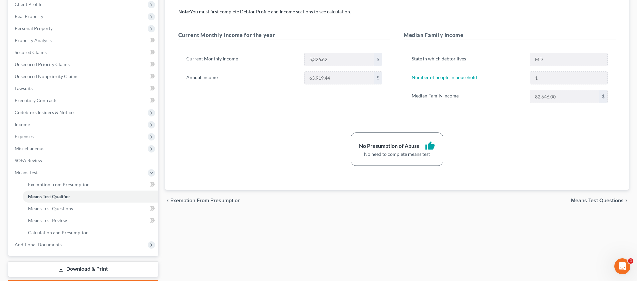
scroll to position [115, 0]
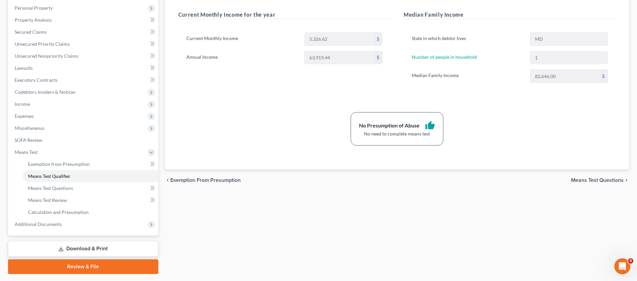
click at [73, 246] on link "Download & Print" at bounding box center [83, 249] width 150 height 16
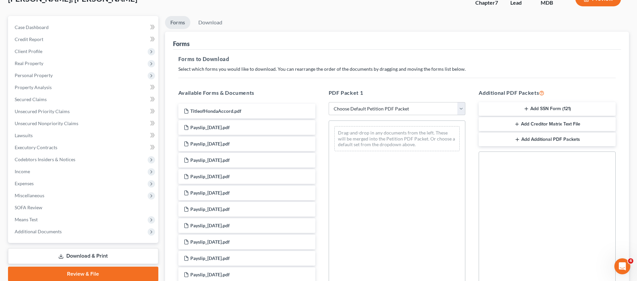
scroll to position [48, 0]
select select "0"
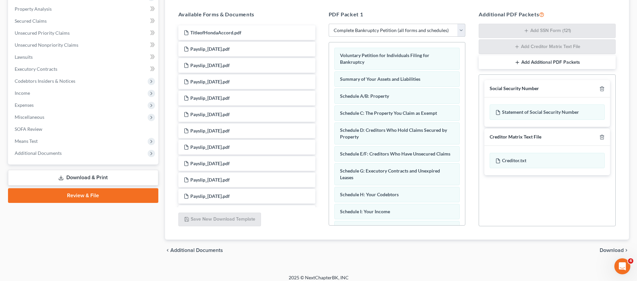
scroll to position [132, 0]
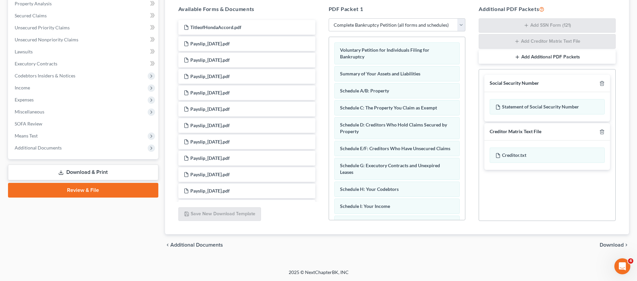
click at [610, 243] on span "Download" at bounding box center [611, 244] width 24 height 5
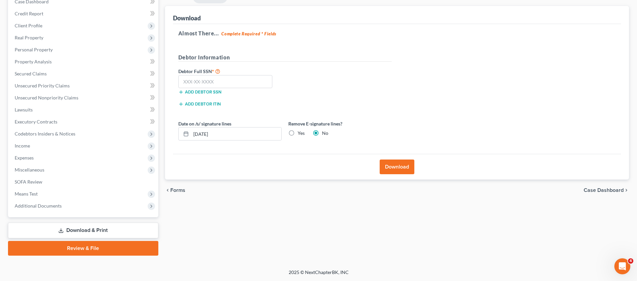
click at [211, 88] on div "Add debtor SSN" at bounding box center [230, 91] width 110 height 7
click at [196, 83] on input "text" at bounding box center [225, 81] width 94 height 13
type input "877-44-4948"
click at [406, 162] on button "Download" at bounding box center [397, 166] width 35 height 15
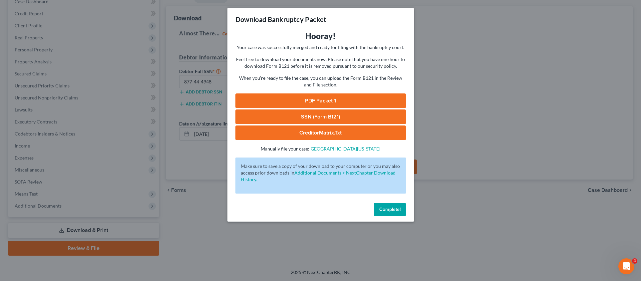
click at [334, 104] on link "PDF Packet 1" at bounding box center [321, 100] width 171 height 15
click at [317, 117] on link "SSN (Form B121)" at bounding box center [321, 116] width 171 height 15
click at [335, 116] on link "SSN (Form B121)" at bounding box center [321, 116] width 171 height 15
click at [394, 210] on span "Complete!" at bounding box center [390, 209] width 21 height 6
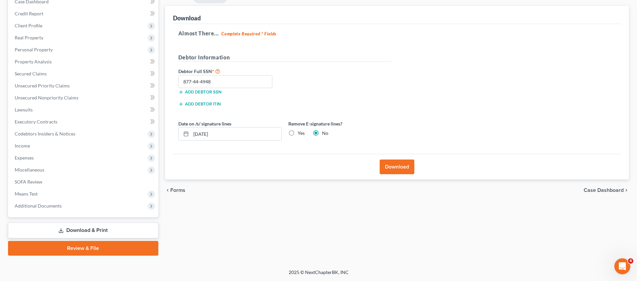
click at [82, 244] on link "Review & File" at bounding box center [83, 248] width 150 height 15
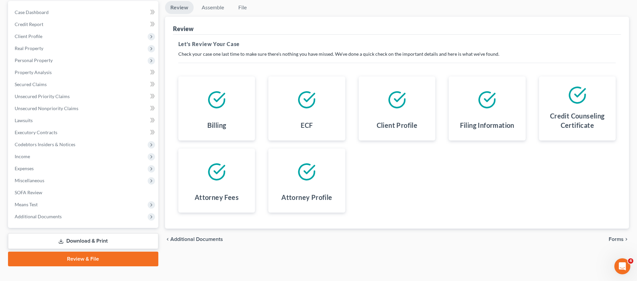
scroll to position [74, 0]
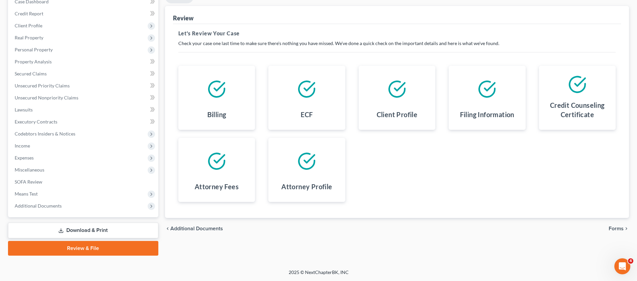
click at [618, 228] on span "Forms" at bounding box center [615, 228] width 15 height 5
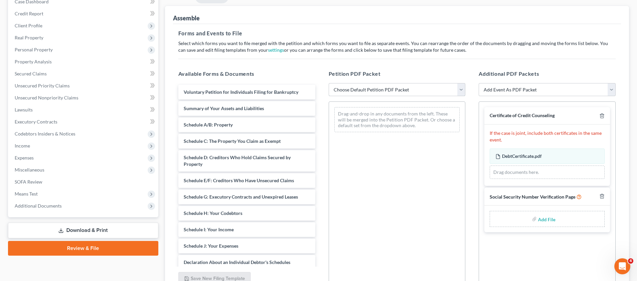
select select "1"
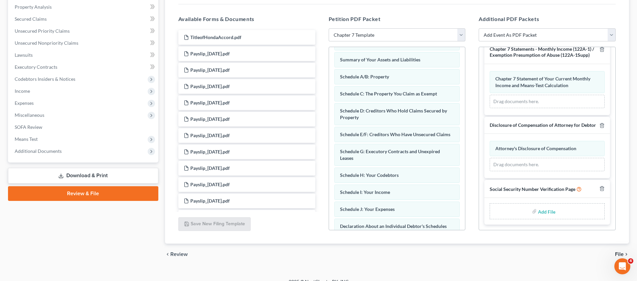
scroll to position [138, 0]
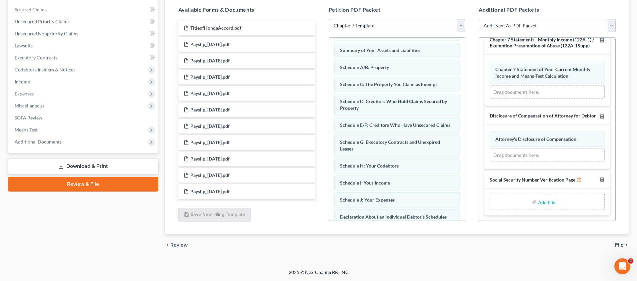
type input "C:\fakepath\[PERSON_NAME] - SSN Form.pdf"
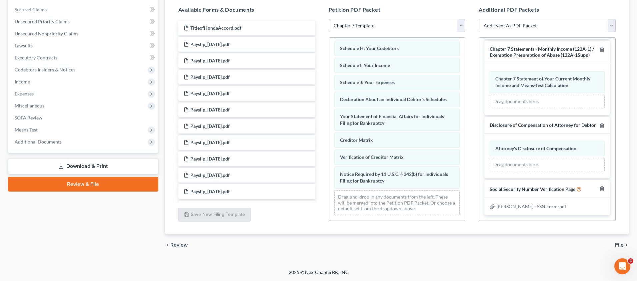
scroll to position [147, 0]
click at [621, 245] on span "File" at bounding box center [619, 244] width 9 height 5
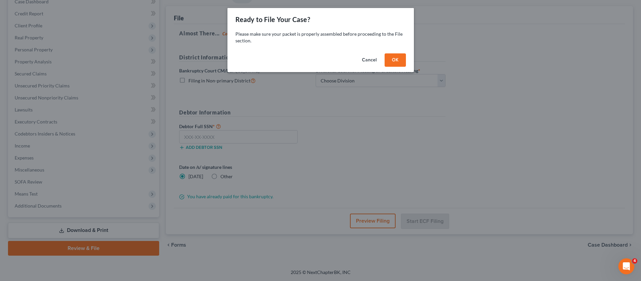
click at [397, 59] on button "OK" at bounding box center [395, 59] width 21 height 13
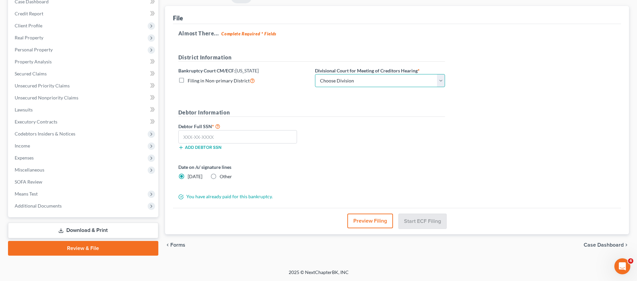
select select "1"
click at [241, 139] on input "text" at bounding box center [237, 136] width 119 height 13
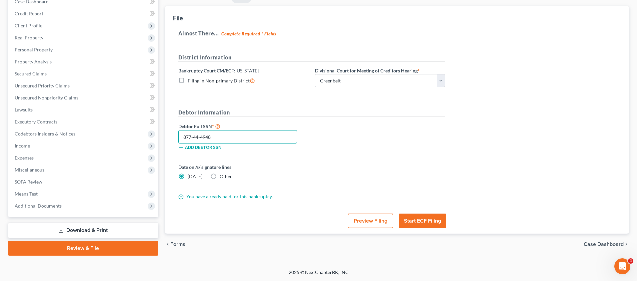
type input "877-44-4948"
click at [423, 219] on button "Start ECF Filing" at bounding box center [423, 220] width 48 height 15
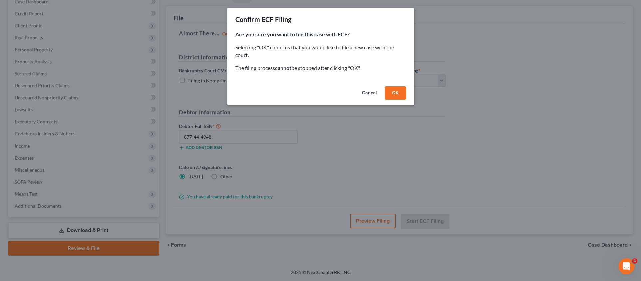
click at [400, 94] on button "OK" at bounding box center [395, 92] width 21 height 13
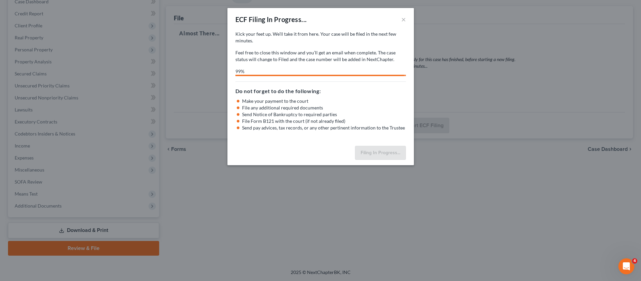
select select "1"
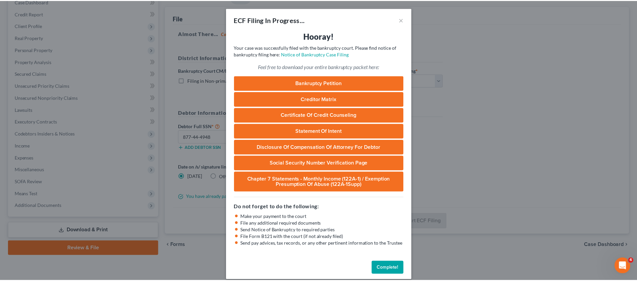
scroll to position [7, 0]
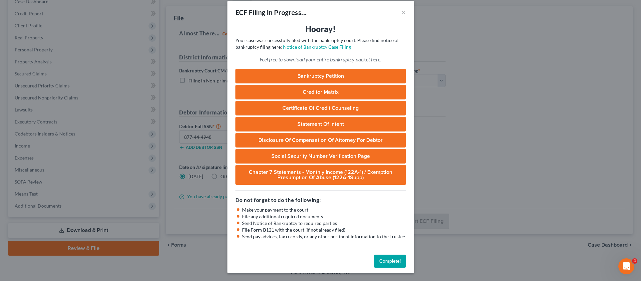
click at [386, 260] on button "Complete!" at bounding box center [390, 260] width 32 height 13
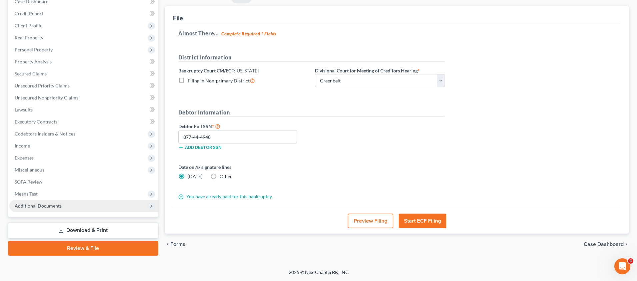
click at [40, 205] on span "Additional Documents" at bounding box center [38, 206] width 47 height 6
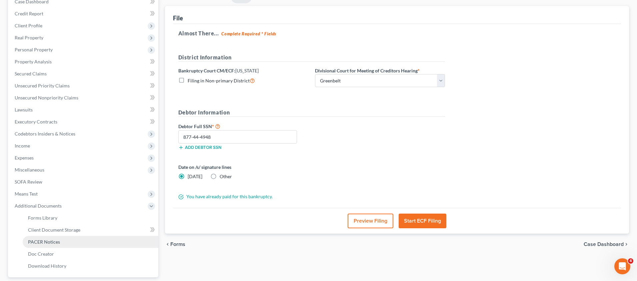
click at [53, 244] on span "PACER Notices" at bounding box center [44, 242] width 32 height 6
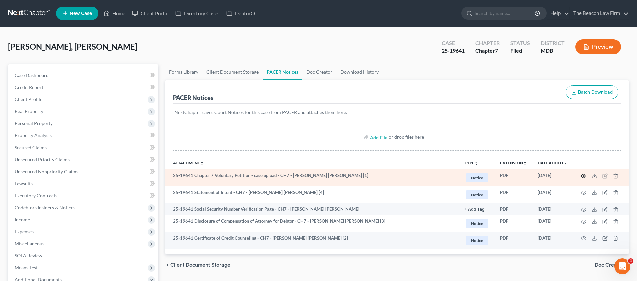
click at [582, 175] on icon "button" at bounding box center [583, 175] width 5 height 5
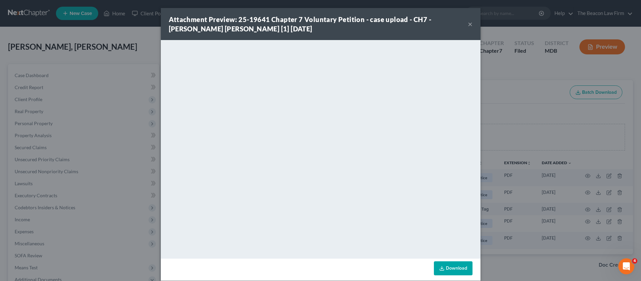
click at [468, 24] on button "×" at bounding box center [470, 24] width 5 height 8
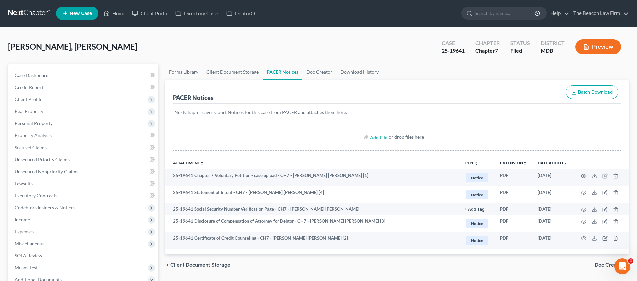
drag, startPoint x: 446, startPoint y: 51, endPoint x: 442, endPoint y: 50, distance: 4.2
click at [444, 51] on div "25-19641" at bounding box center [453, 51] width 23 height 8
drag, startPoint x: 441, startPoint y: 50, endPoint x: 469, endPoint y: 49, distance: 27.3
click at [469, 49] on div "Case 25-19641" at bounding box center [453, 48] width 34 height 20
copy div "25-19641"
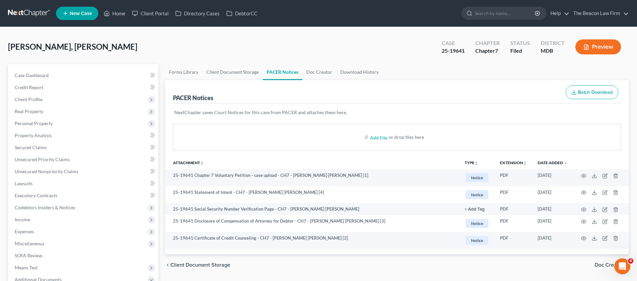
click at [15, 48] on span "[PERSON_NAME], [PERSON_NAME]" at bounding box center [72, 47] width 129 height 10
drag, startPoint x: 9, startPoint y: 45, endPoint x: 71, endPoint y: 46, distance: 62.0
click at [72, 46] on div "[PERSON_NAME], [PERSON_NAME] Upgraded Case 25-19641 Chapter Chapter 7 Status Fi…" at bounding box center [318, 49] width 621 height 29
copy span "[PERSON_NAME], [PERSON_NAME]"
click at [159, 11] on link "Client Portal" at bounding box center [150, 13] width 43 height 12
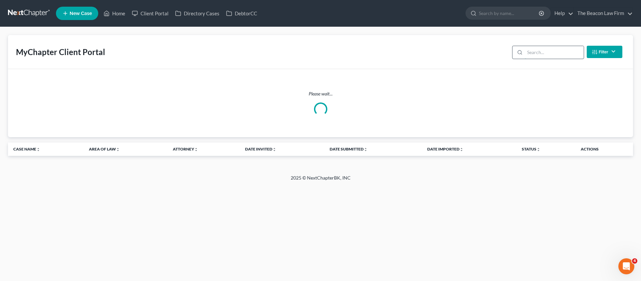
click at [541, 56] on input "search" at bounding box center [554, 52] width 59 height 13
paste input "[PERSON_NAME]"
type input "[PERSON_NAME]"
